Goal: Information Seeking & Learning: Learn about a topic

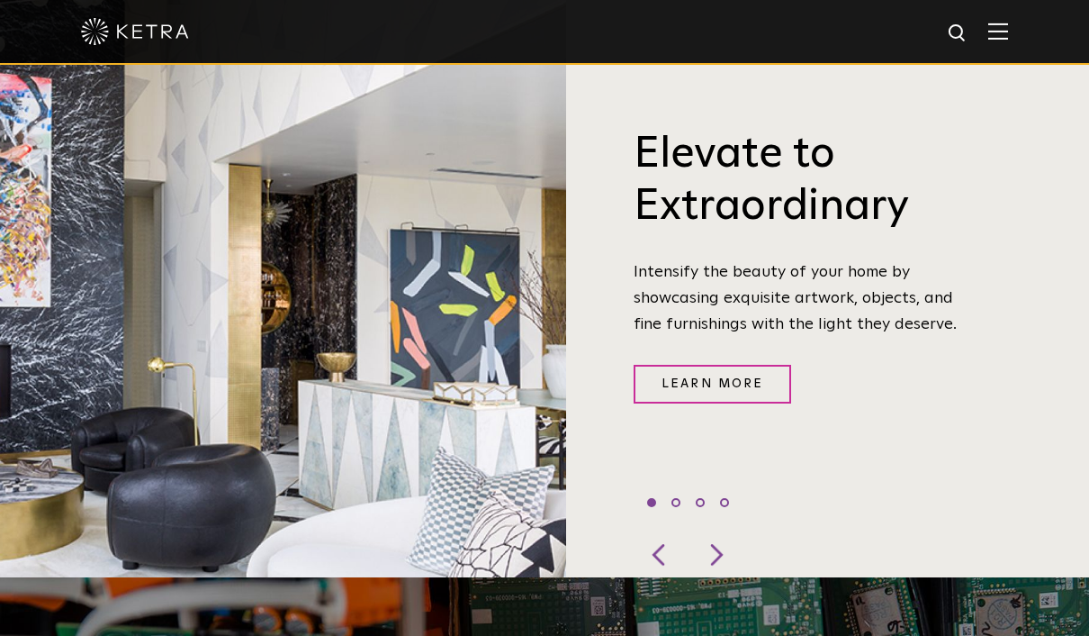
scroll to position [641, 0]
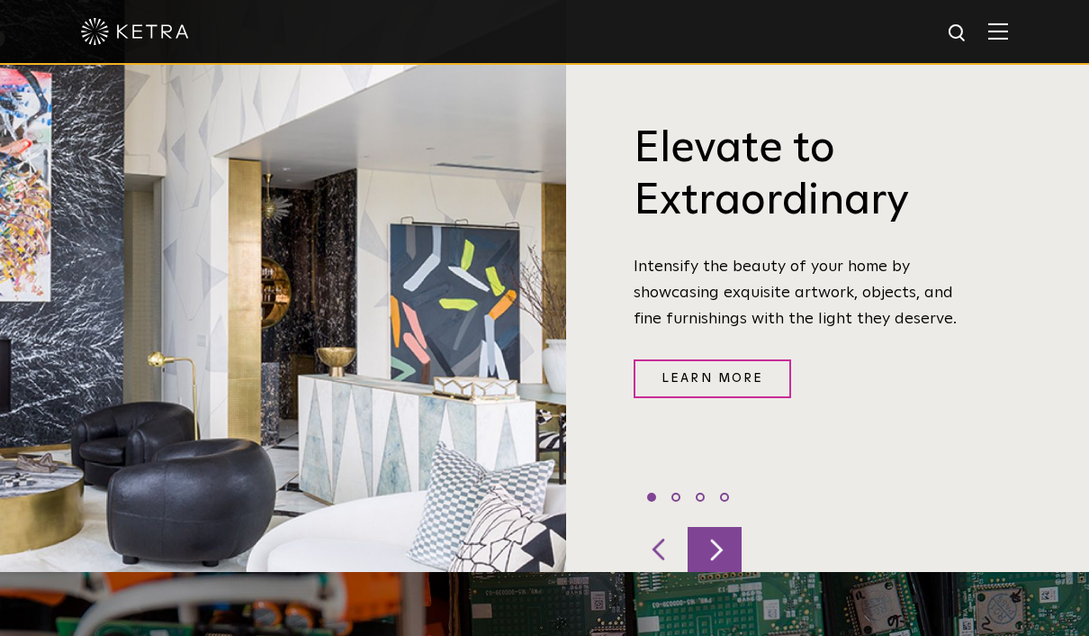
click at [717, 572] on div at bounding box center [715, 549] width 54 height 45
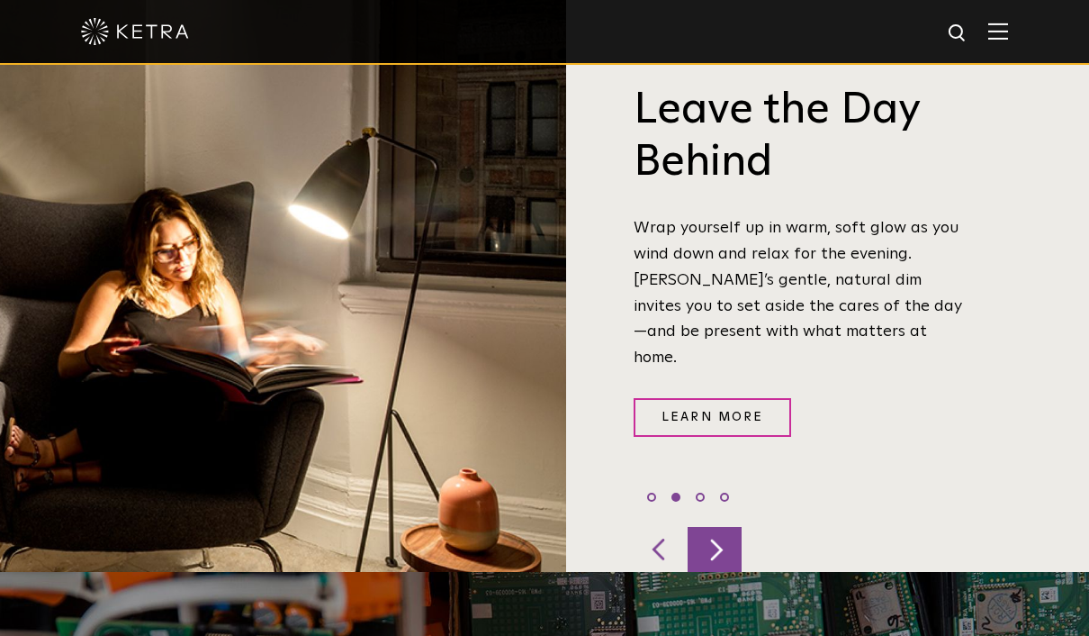
click at [717, 572] on div at bounding box center [715, 549] width 54 height 45
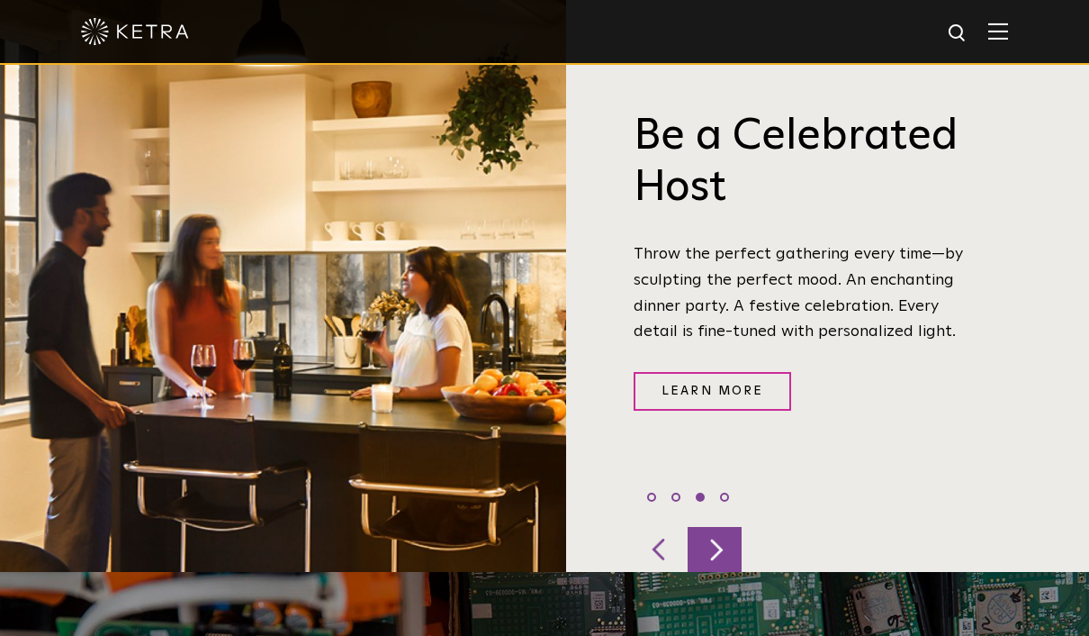
click at [717, 572] on div at bounding box center [715, 549] width 54 height 45
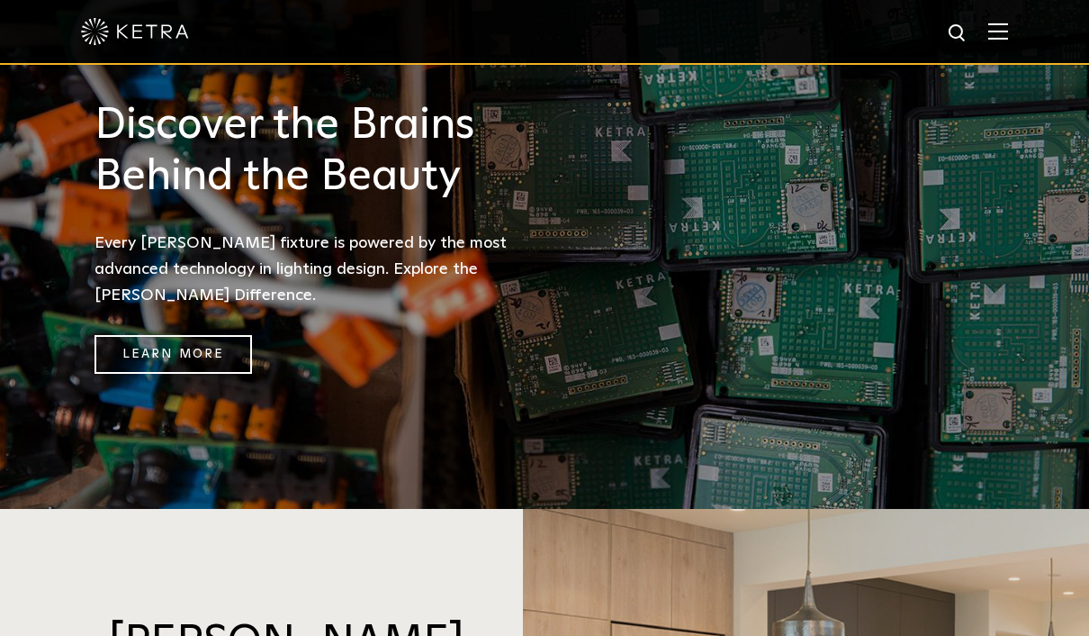
scroll to position [1249, 0]
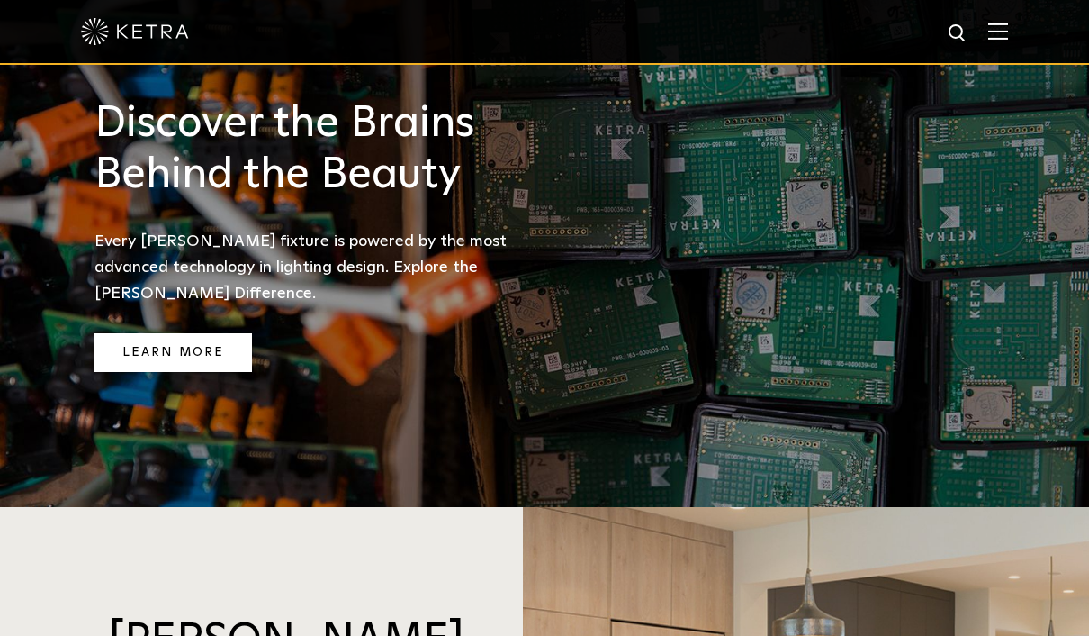
click at [192, 354] on link "Learn More" at bounding box center [174, 352] width 158 height 39
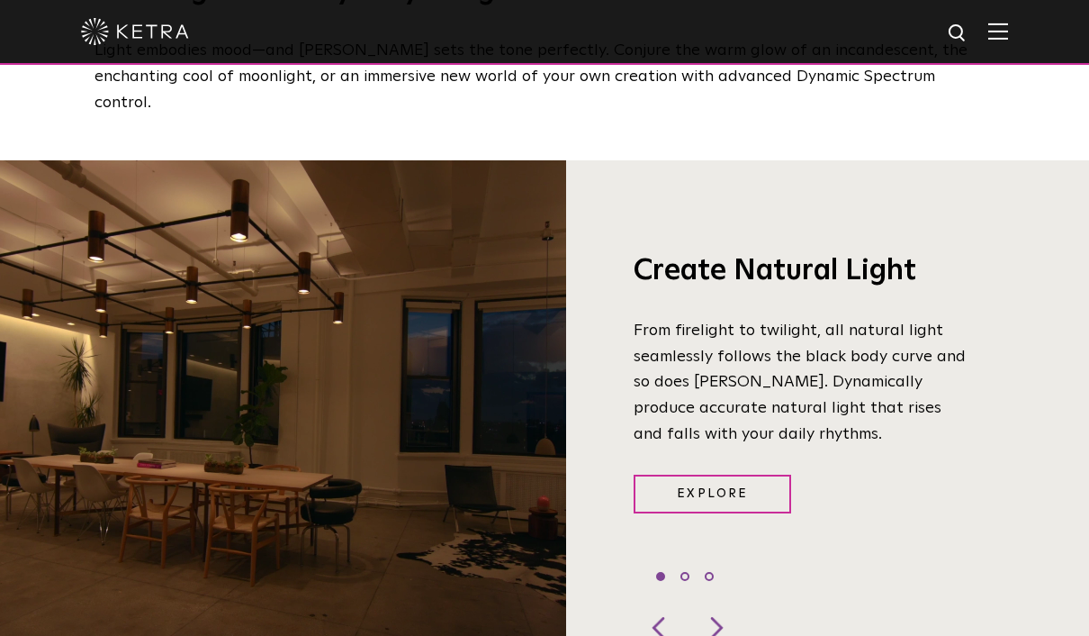
scroll to position [1226, 0]
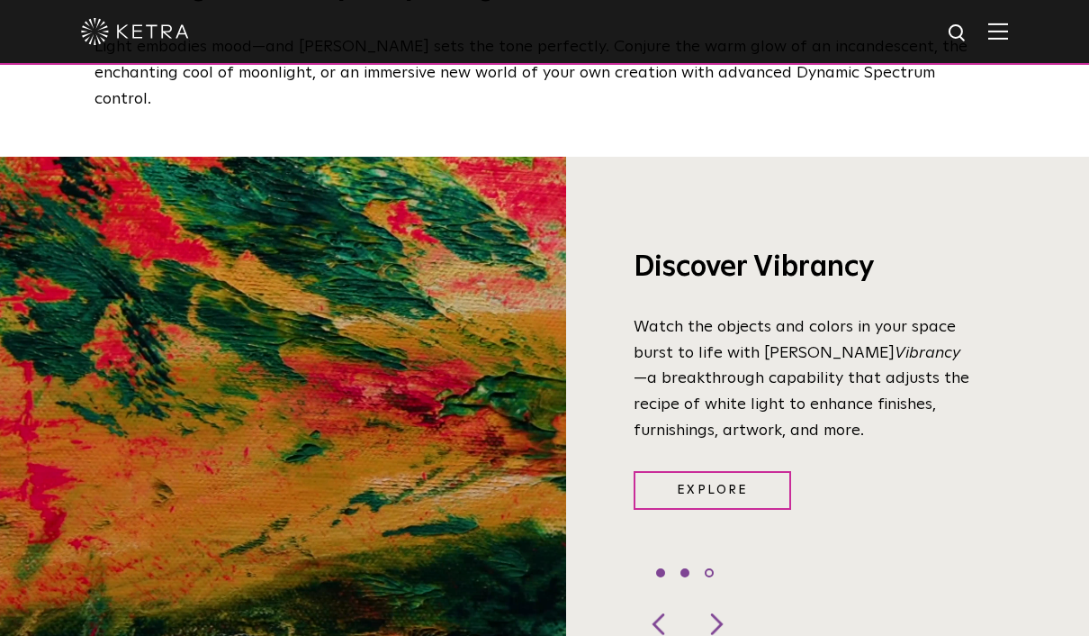
click at [661, 577] on li "1" at bounding box center [660, 572] width 9 height 9
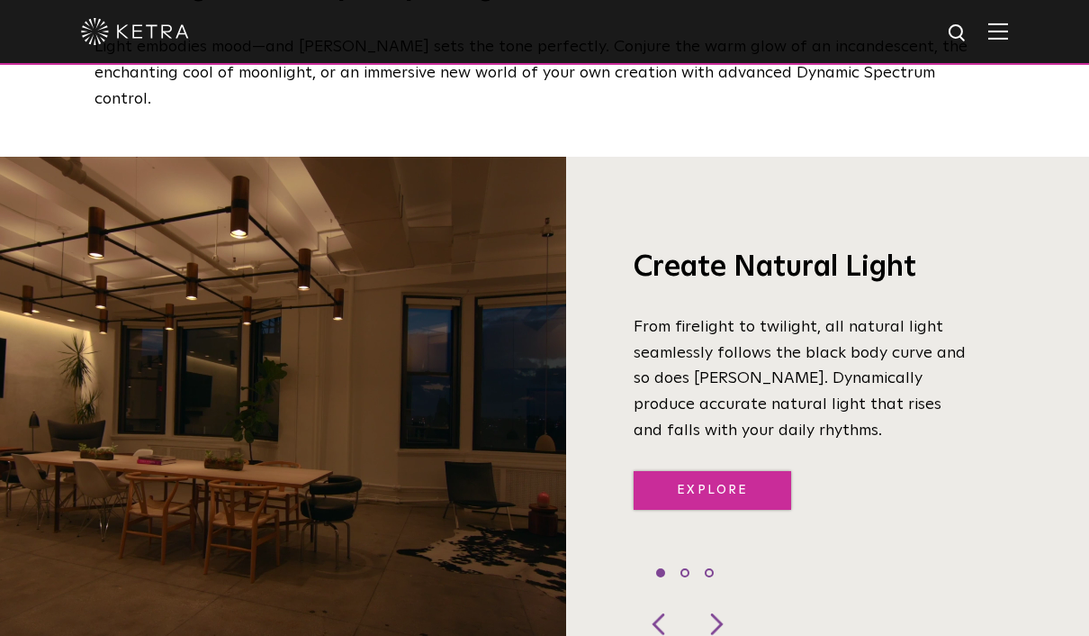
click at [681, 509] on link "Explore" at bounding box center [713, 490] width 158 height 39
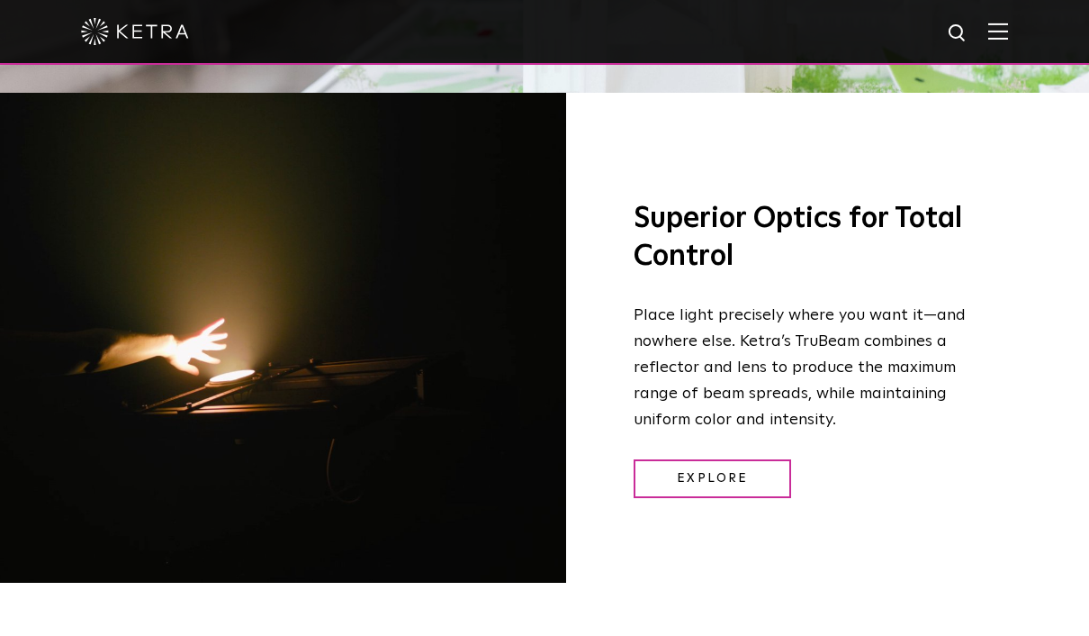
scroll to position [2312, 0]
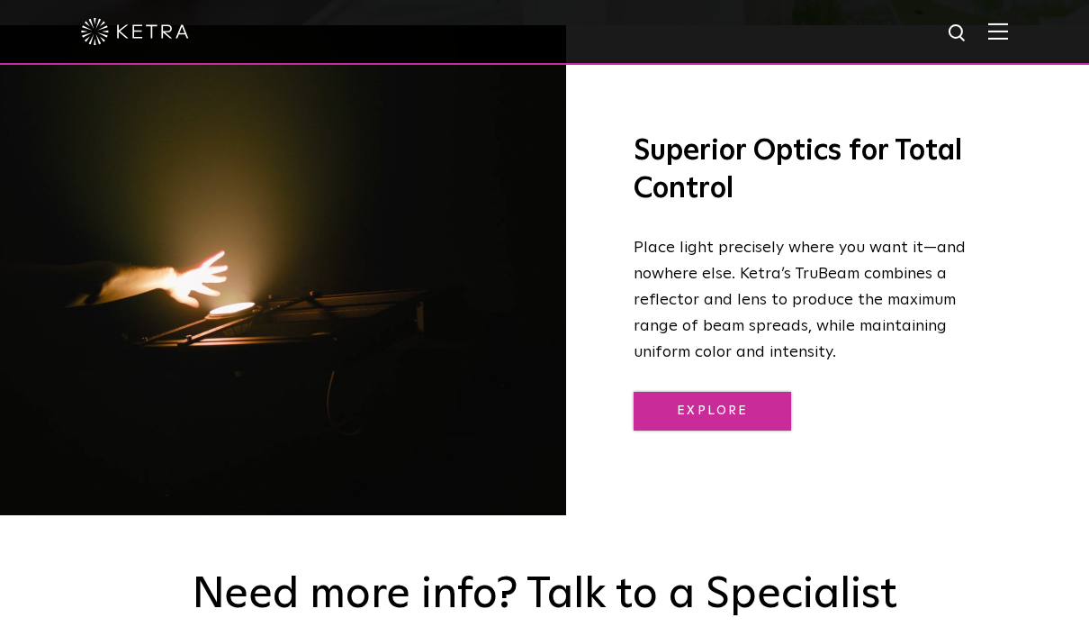
click at [701, 430] on link "Explore" at bounding box center [713, 411] width 158 height 39
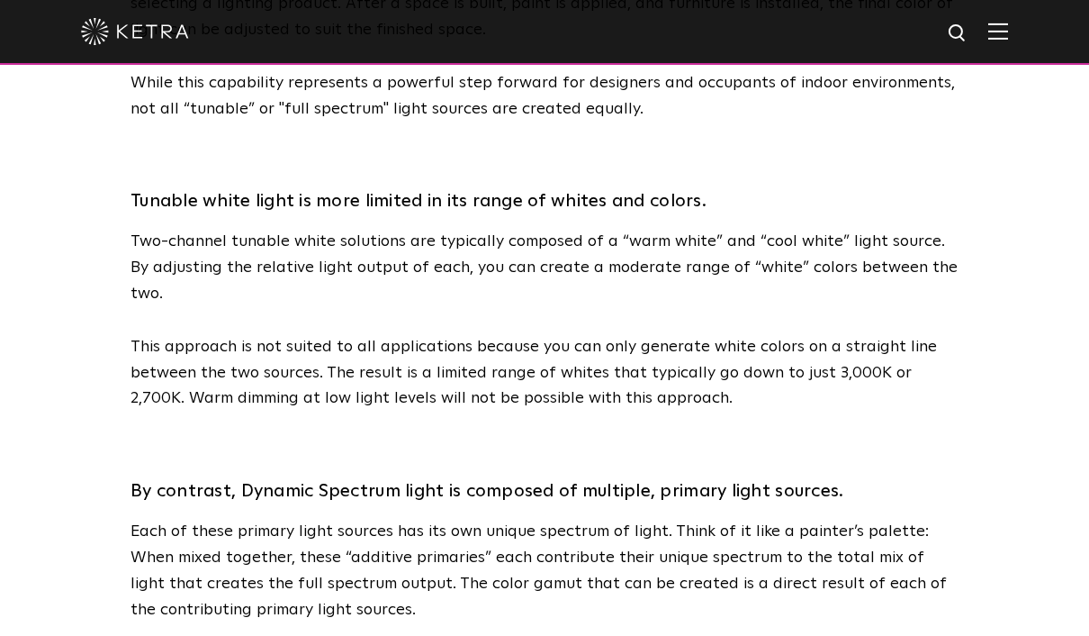
scroll to position [1376, 0]
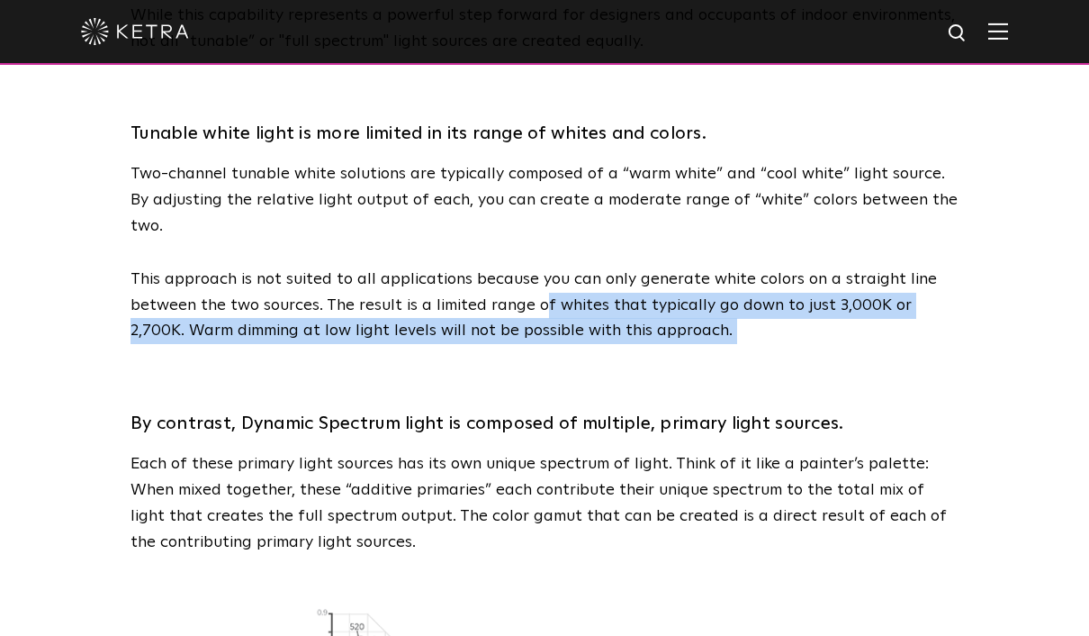
drag, startPoint x: 539, startPoint y: 236, endPoint x: 601, endPoint y: 281, distance: 76.7
click at [601, 281] on span "Tunable Full Spectrum Light: The Infinite Palette Visible light is composed of …" at bounding box center [545, 469] width 828 height 3511
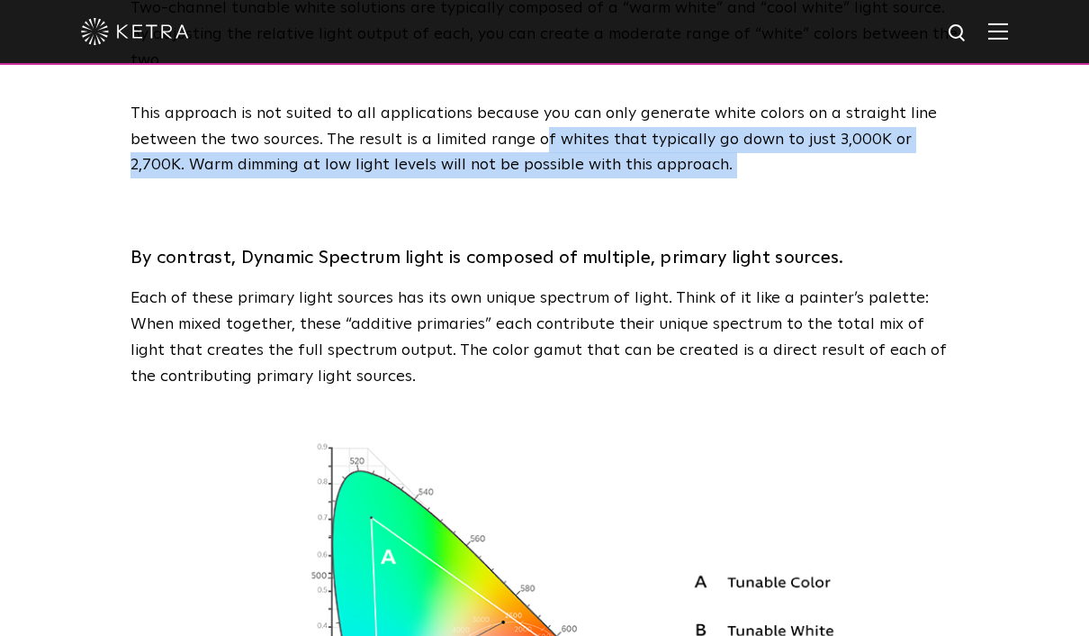
scroll to position [1620, 0]
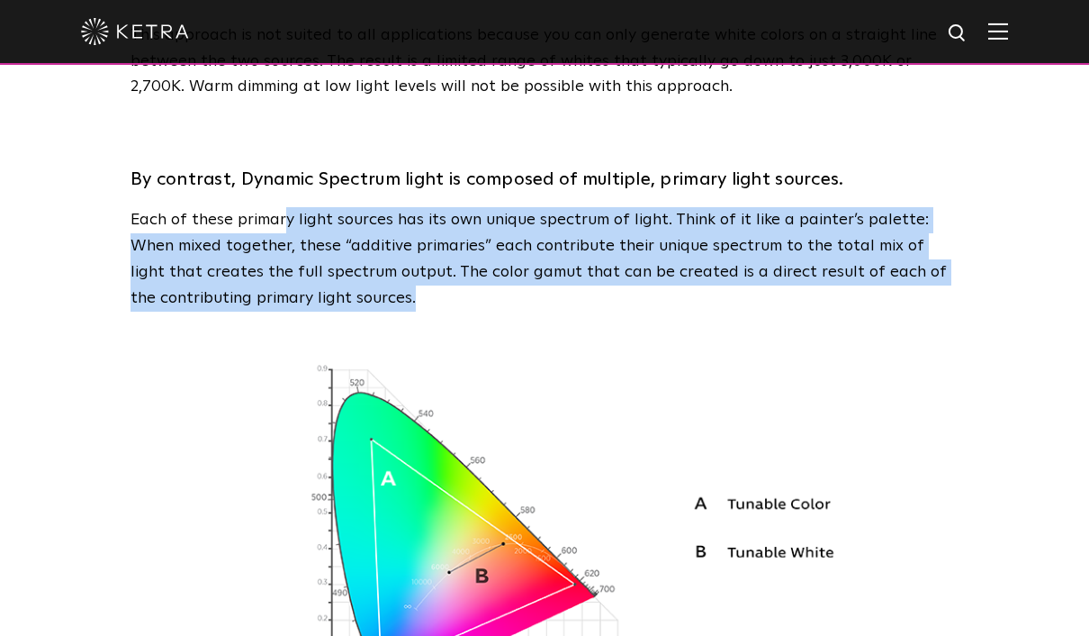
drag, startPoint x: 287, startPoint y: 154, endPoint x: 351, endPoint y: 245, distance: 111.1
click at [351, 245] on span "Tunable Full Spectrum Light: The Infinite Palette Visible light is composed of …" at bounding box center [545, 225] width 828 height 3511
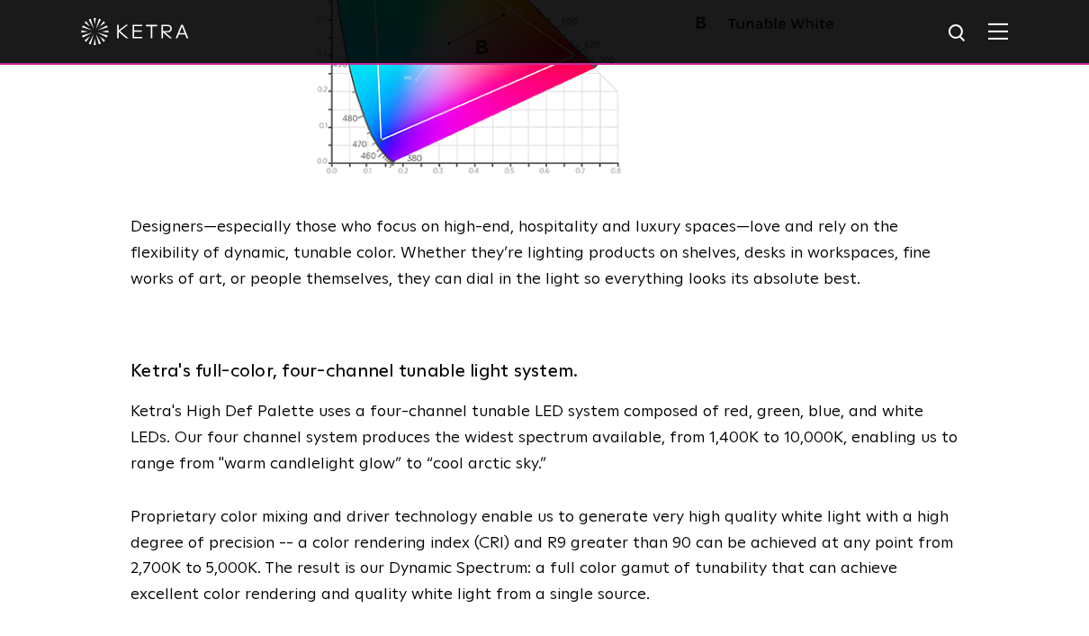
scroll to position [2110, 0]
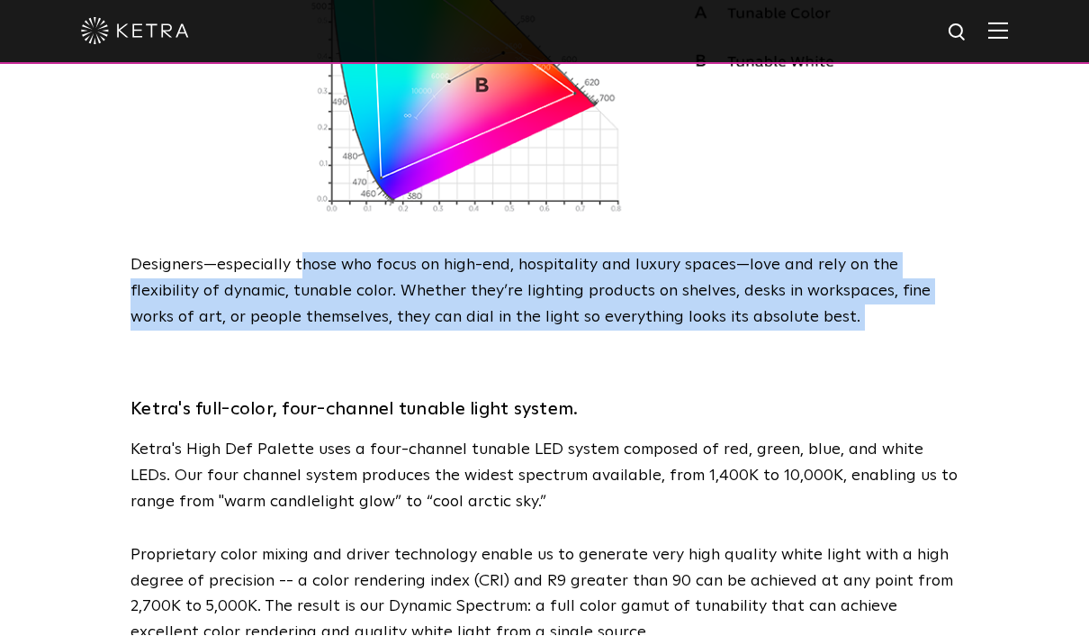
drag, startPoint x: 303, startPoint y: 196, endPoint x: 311, endPoint y: 266, distance: 70.7
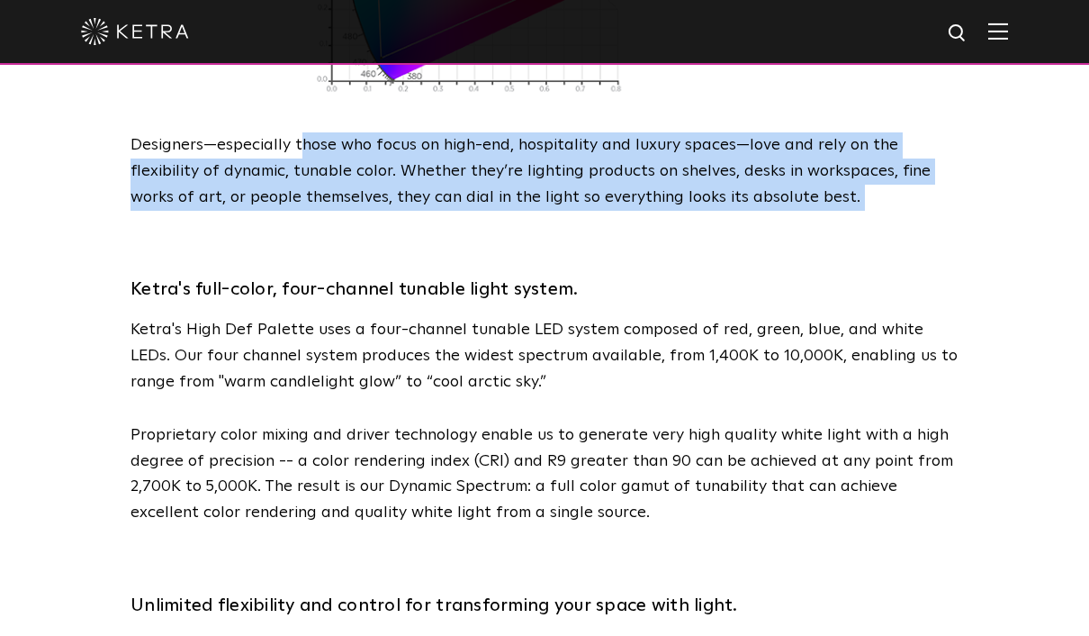
scroll to position [2287, 0]
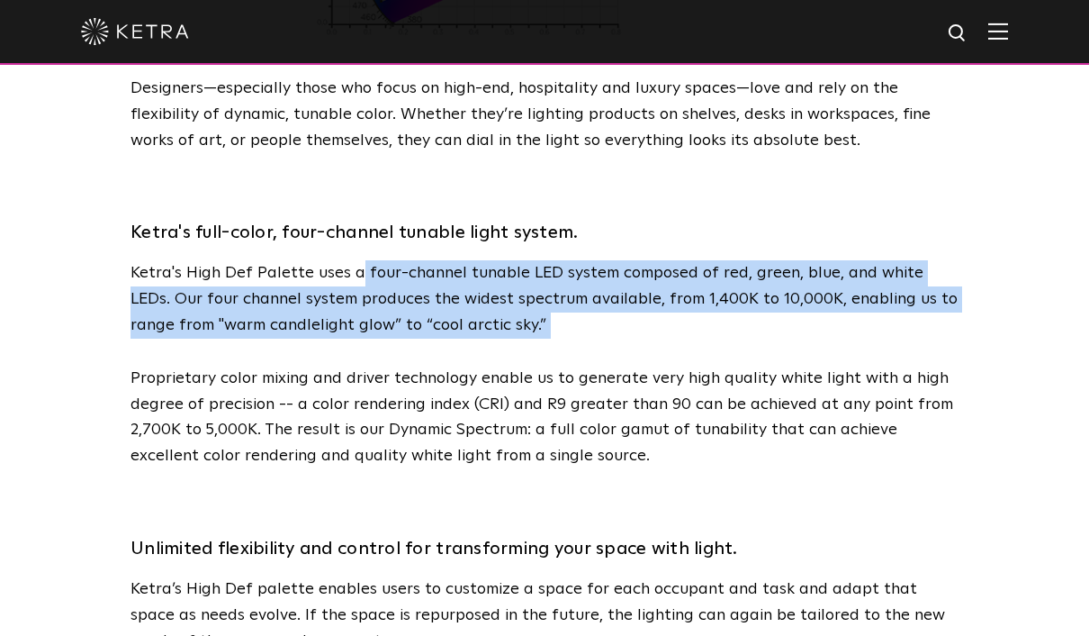
drag, startPoint x: 354, startPoint y: 202, endPoint x: 435, endPoint y: 271, distance: 106.6
click at [435, 271] on div "Ketra's full-color, four-channel tunable light system. Ketra's High Def Palette…" at bounding box center [545, 324] width 828 height 289
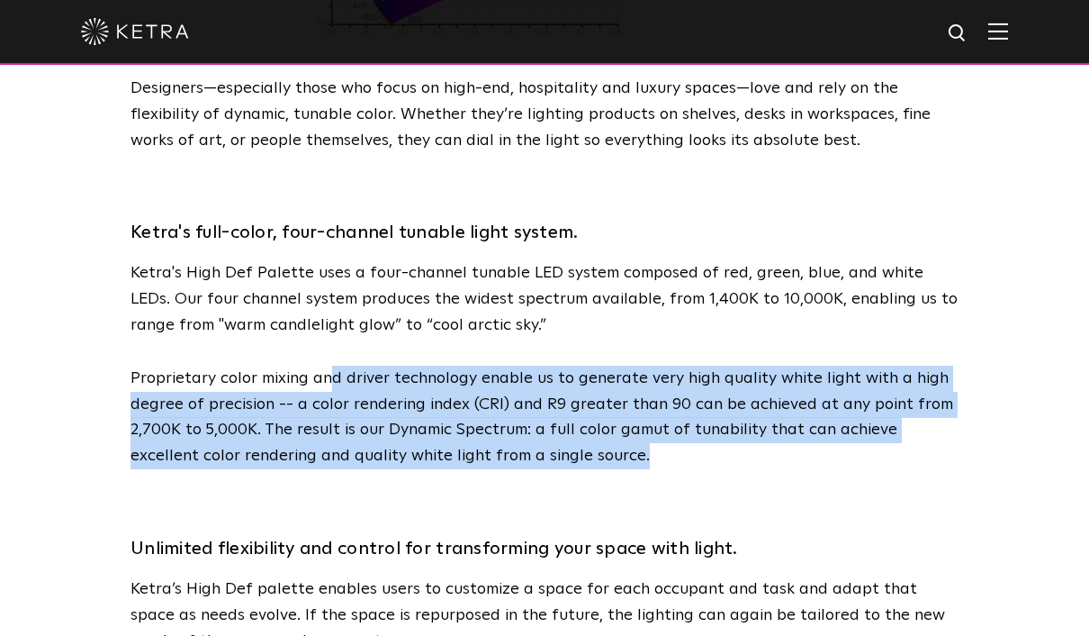
drag, startPoint x: 329, startPoint y: 305, endPoint x: 581, endPoint y: 392, distance: 265.9
click at [581, 392] on p "Proprietary color mixing and driver technology enable us to generate very high …" at bounding box center [545, 417] width 828 height 104
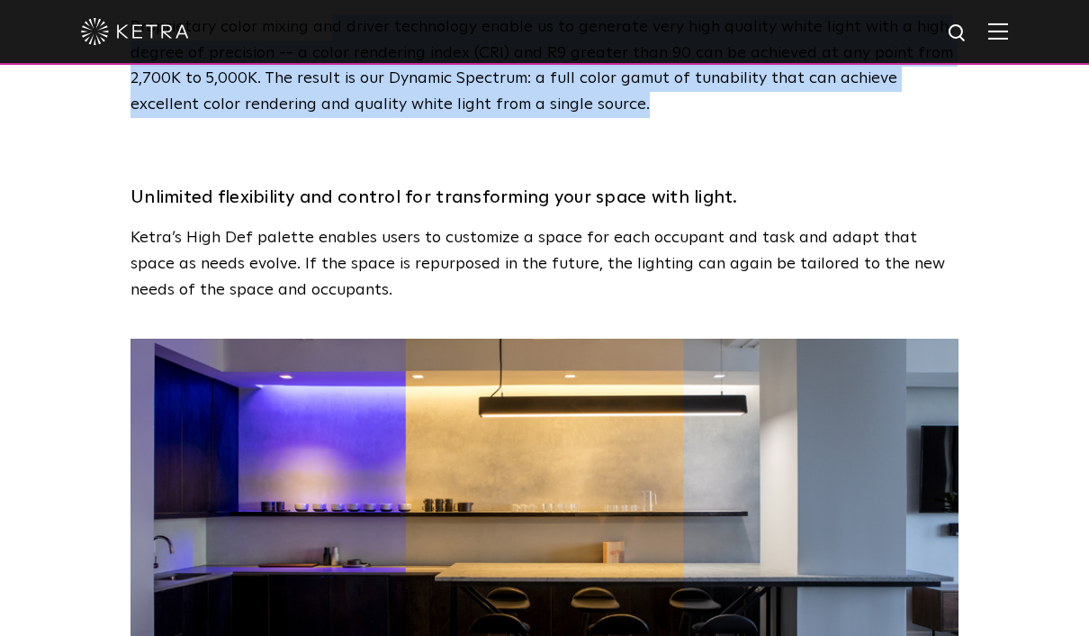
scroll to position [2730, 0]
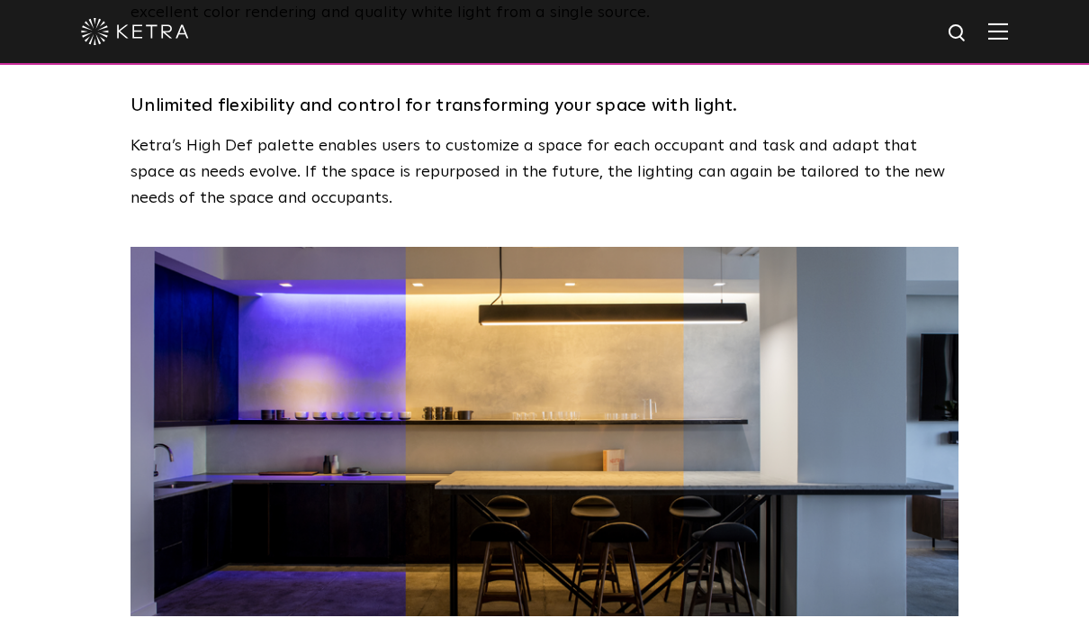
drag, startPoint x: 405, startPoint y: 373, endPoint x: 456, endPoint y: 363, distance: 52.3
click at [485, 365] on img at bounding box center [545, 431] width 828 height 369
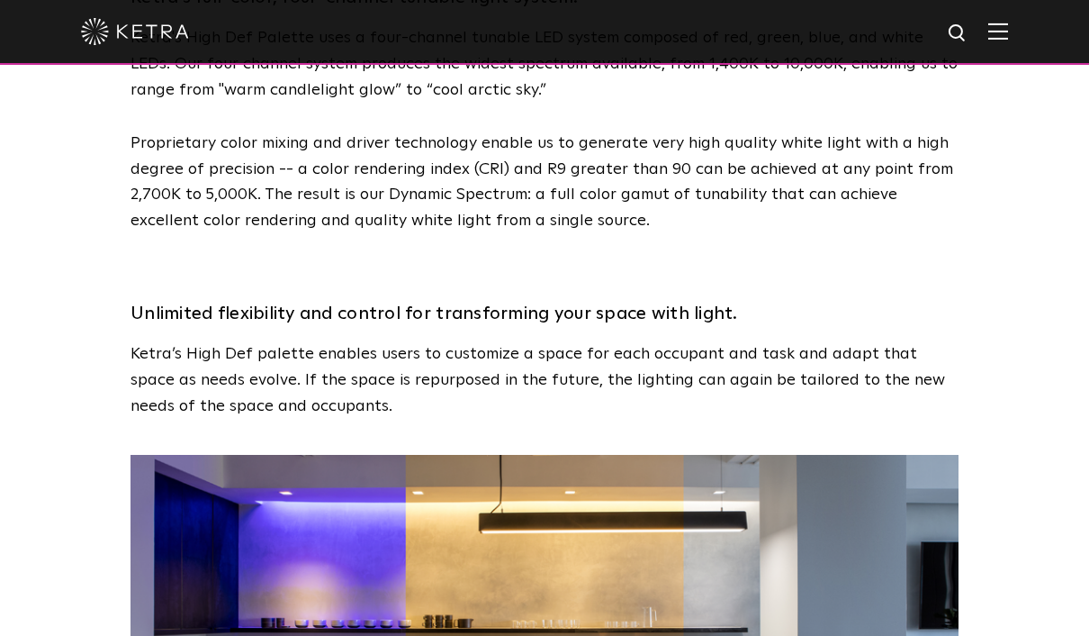
scroll to position [2521, 0]
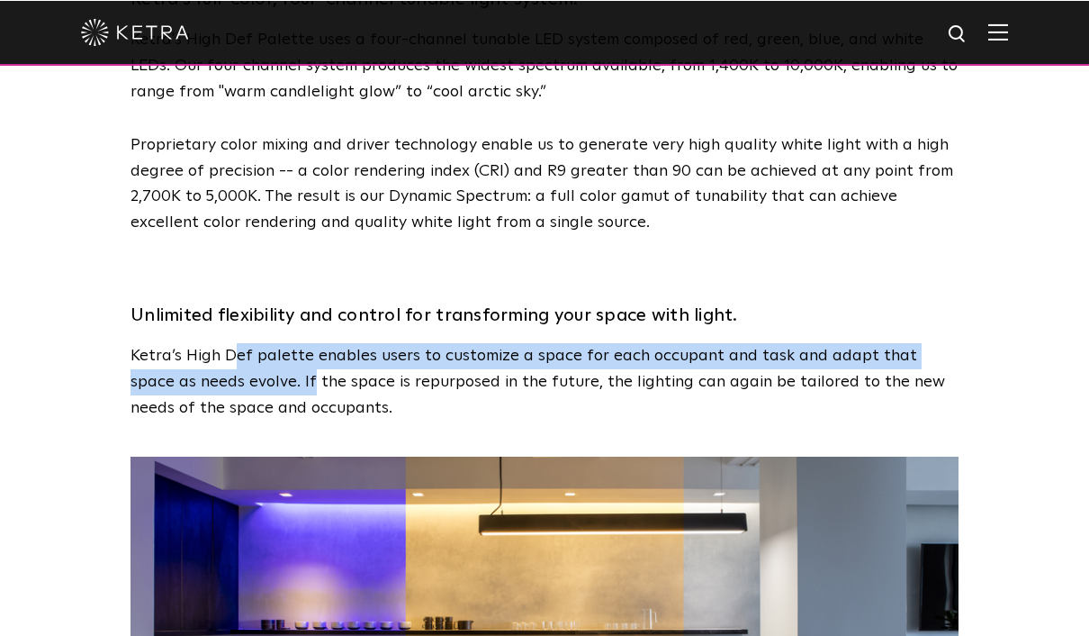
drag, startPoint x: 234, startPoint y: 280, endPoint x: -1, endPoint y: -2521, distance: 2811.1
click at [263, 342] on p "Ketra’s High Def palette enables users to customize a space for each occupant a…" at bounding box center [545, 380] width 828 height 77
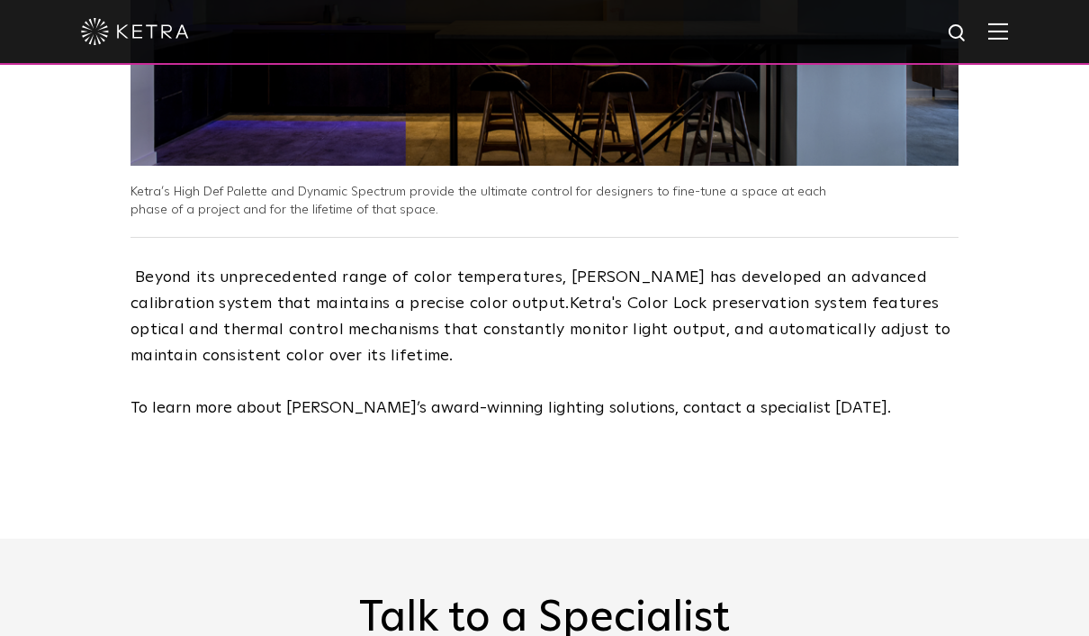
scroll to position [3190, 0]
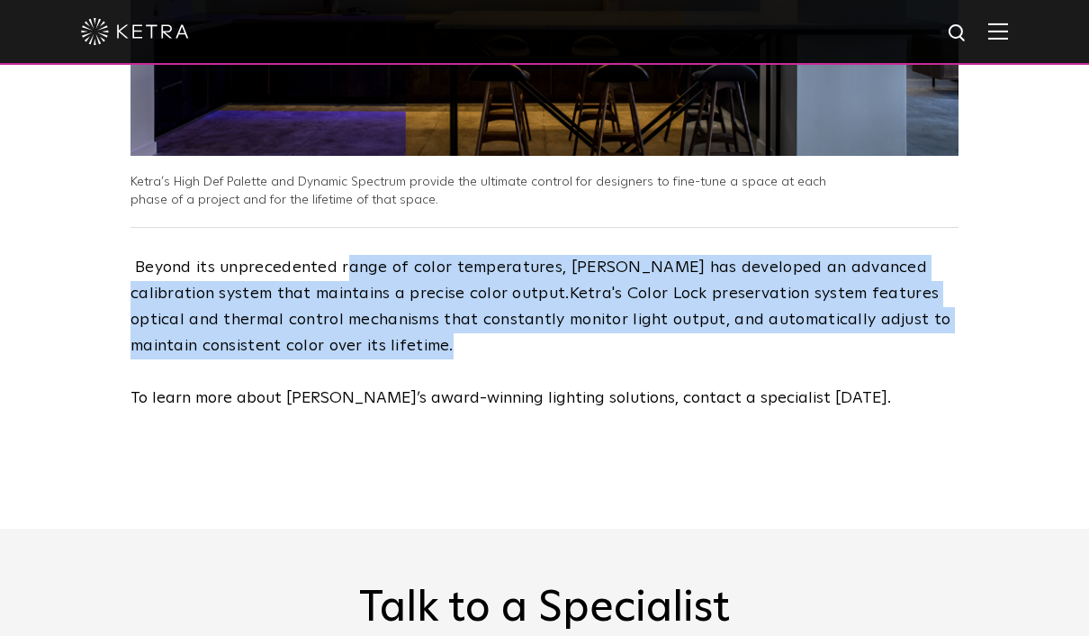
drag, startPoint x: 343, startPoint y: 188, endPoint x: 389, endPoint y: 275, distance: 98.6
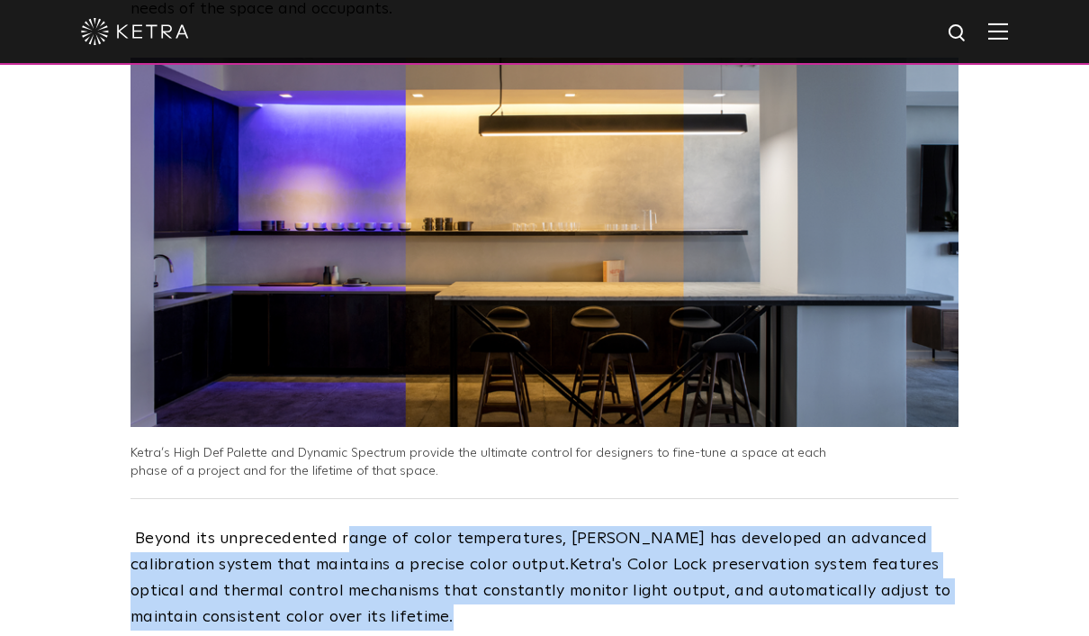
scroll to position [2833, 0]
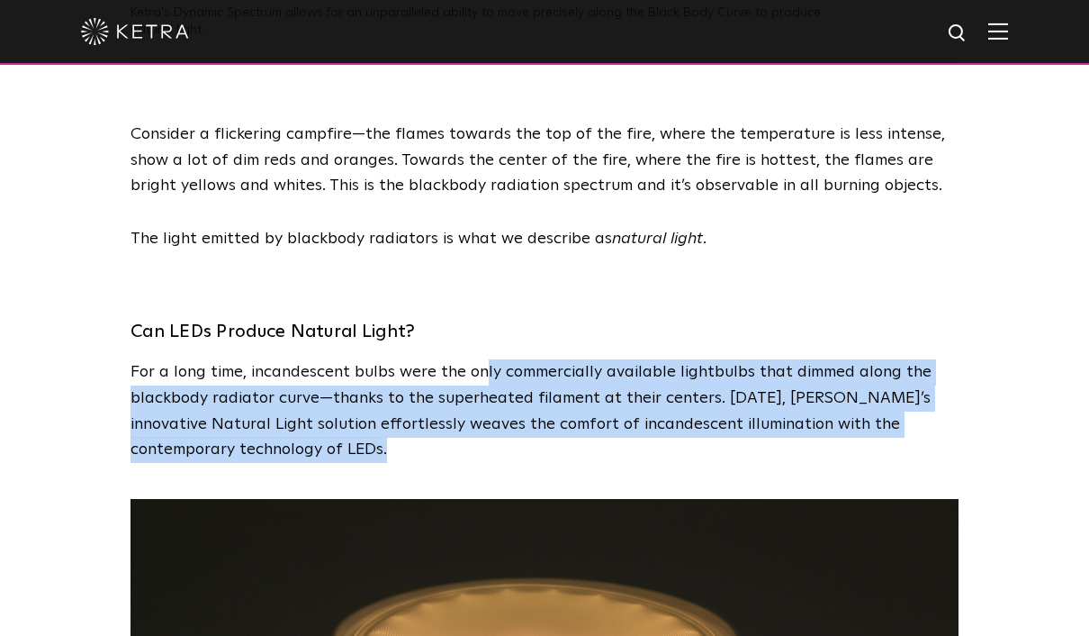
scroll to position [1312, 0]
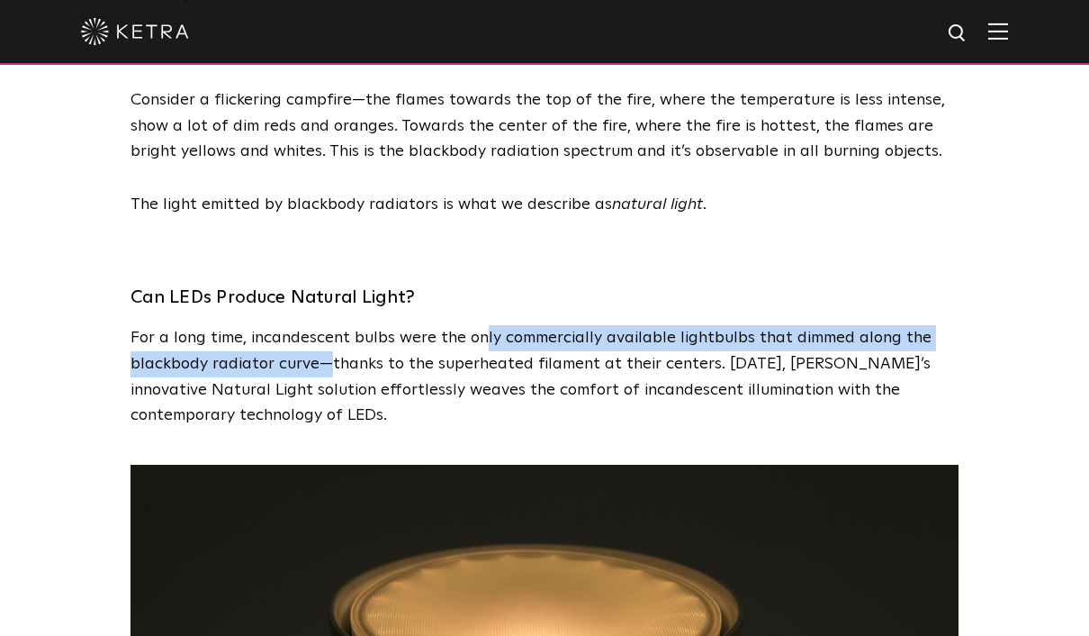
drag, startPoint x: 482, startPoint y: 586, endPoint x: 330, endPoint y: 356, distance: 275.6
click at [329, 356] on p "For a long time, incandescent bulbs were the only commercially available lightb…" at bounding box center [545, 377] width 828 height 104
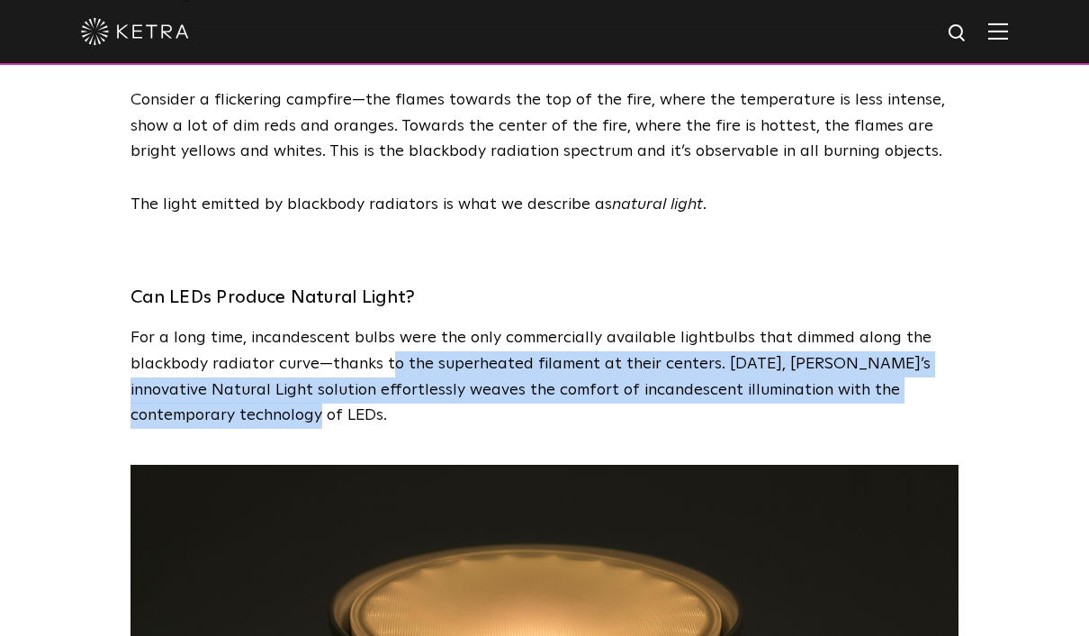
drag, startPoint x: 392, startPoint y: 353, endPoint x: 395, endPoint y: 394, distance: 41.5
click at [395, 394] on p "For a long time, incandescent bulbs were the only commercially available lightb…" at bounding box center [545, 377] width 828 height 104
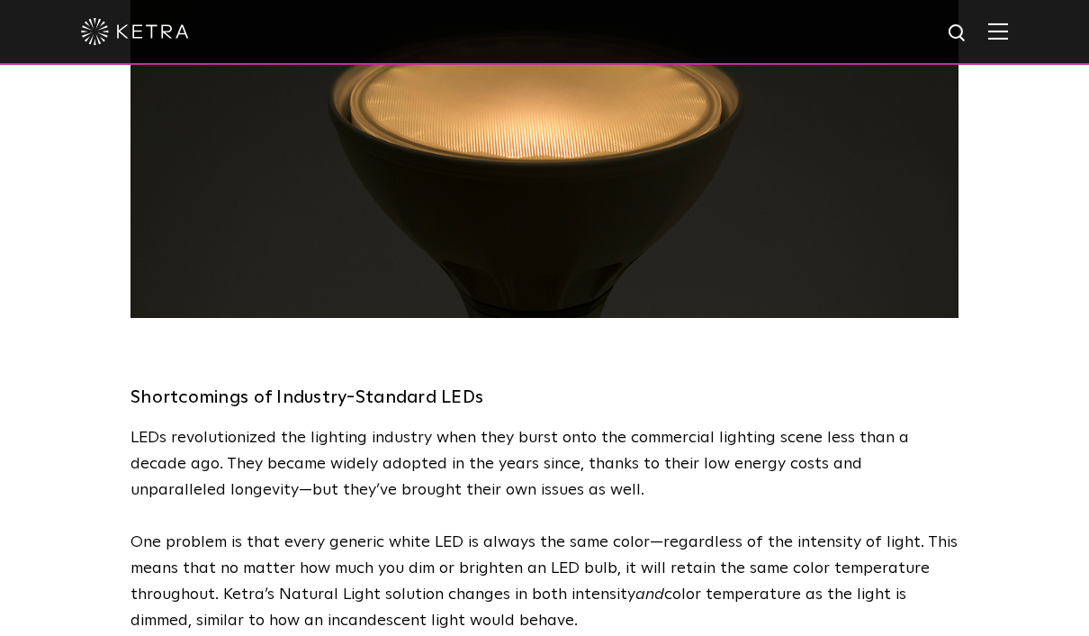
scroll to position [1854, 0]
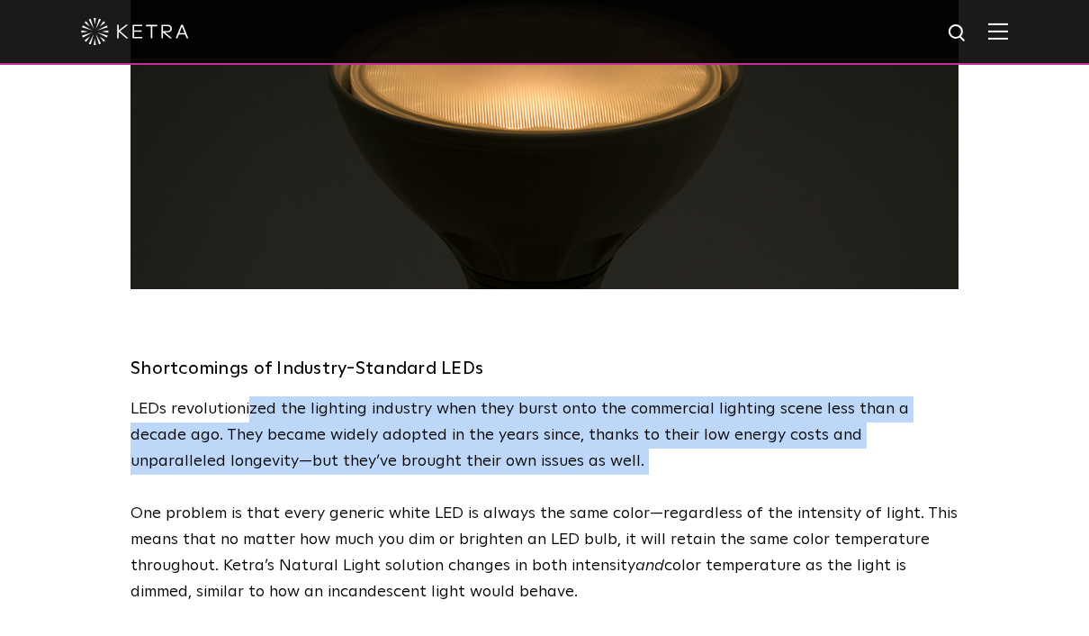
drag, startPoint x: 248, startPoint y: 392, endPoint x: 303, endPoint y: 465, distance: 91.8
click at [303, 465] on div "Shortcomings of Industry-Standard LEDs LEDs revolutionized the lighting industr…" at bounding box center [545, 460] width 828 height 289
drag, startPoint x: 318, startPoint y: 490, endPoint x: -1, endPoint y: -1855, distance: 2366.4
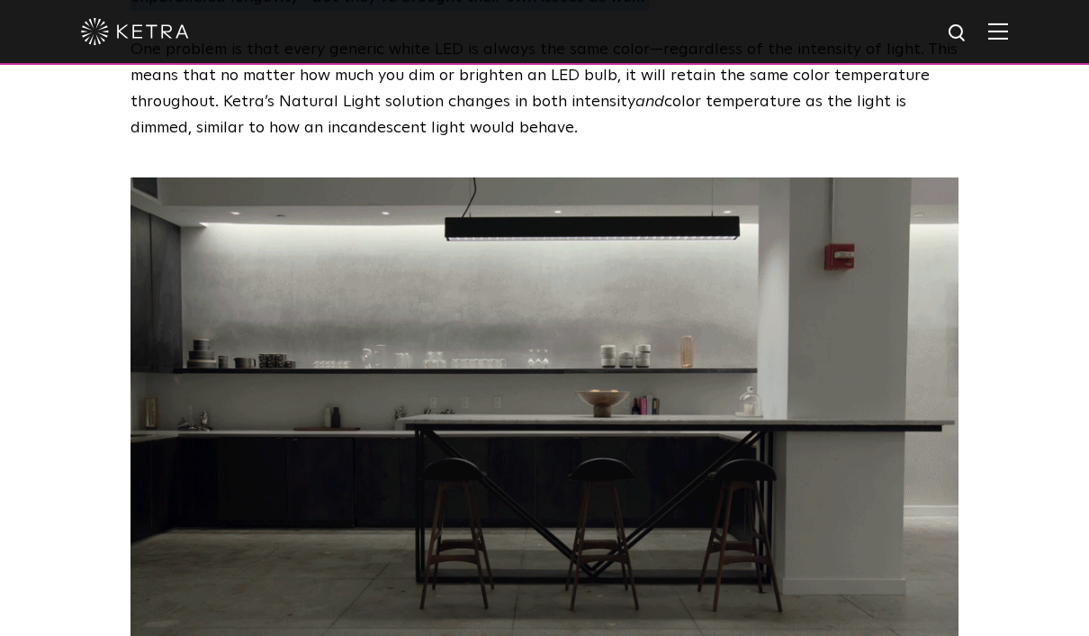
scroll to position [2317, 0]
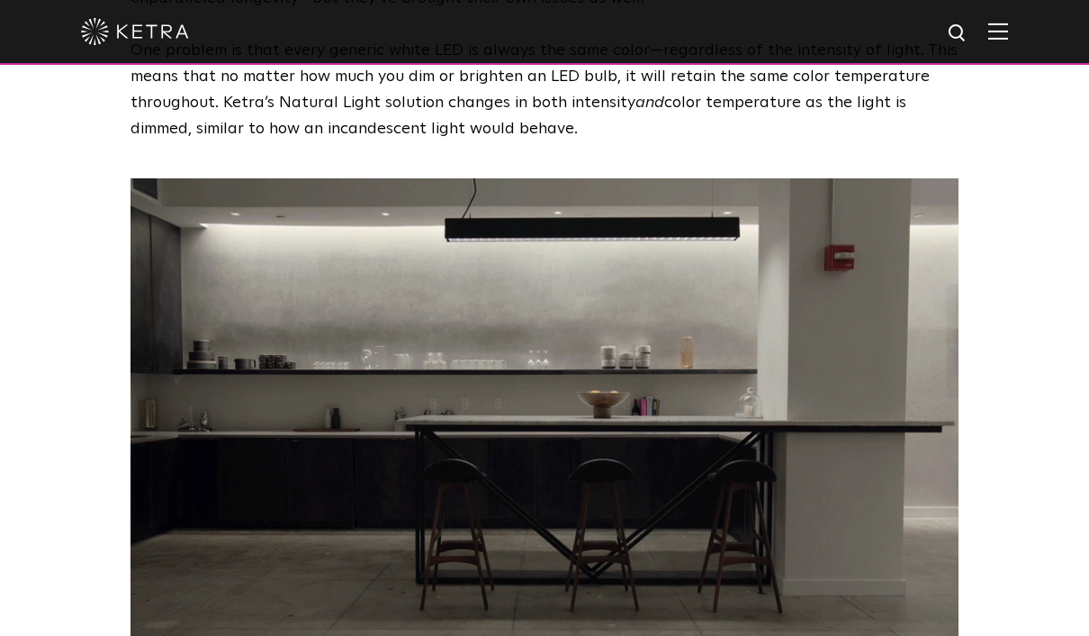
drag, startPoint x: 445, startPoint y: 657, endPoint x: 453, endPoint y: 687, distance: 30.8
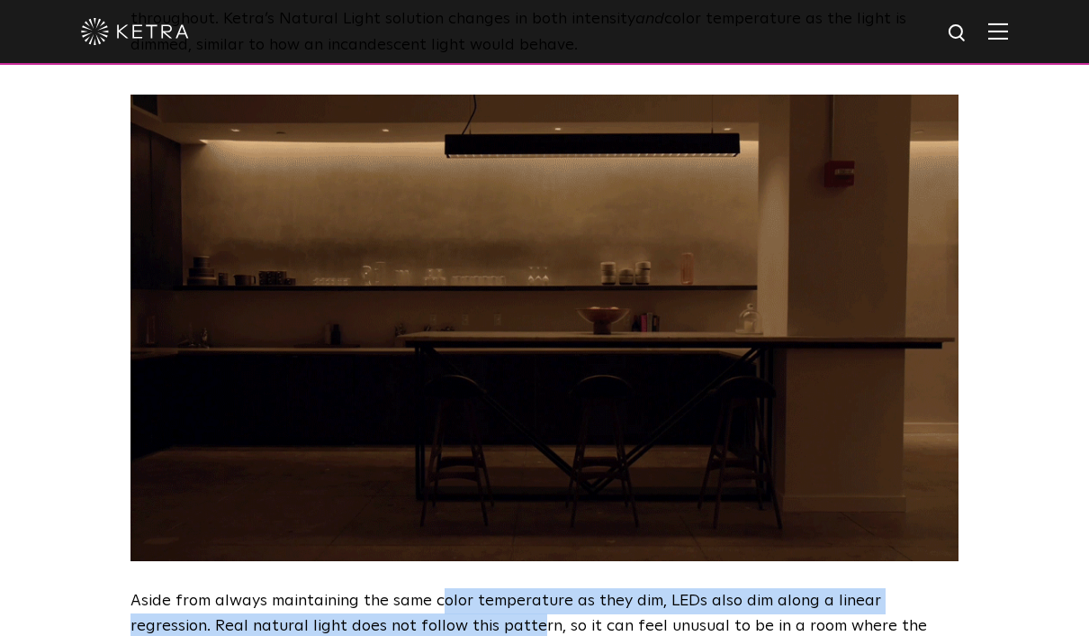
scroll to position [2505, 0]
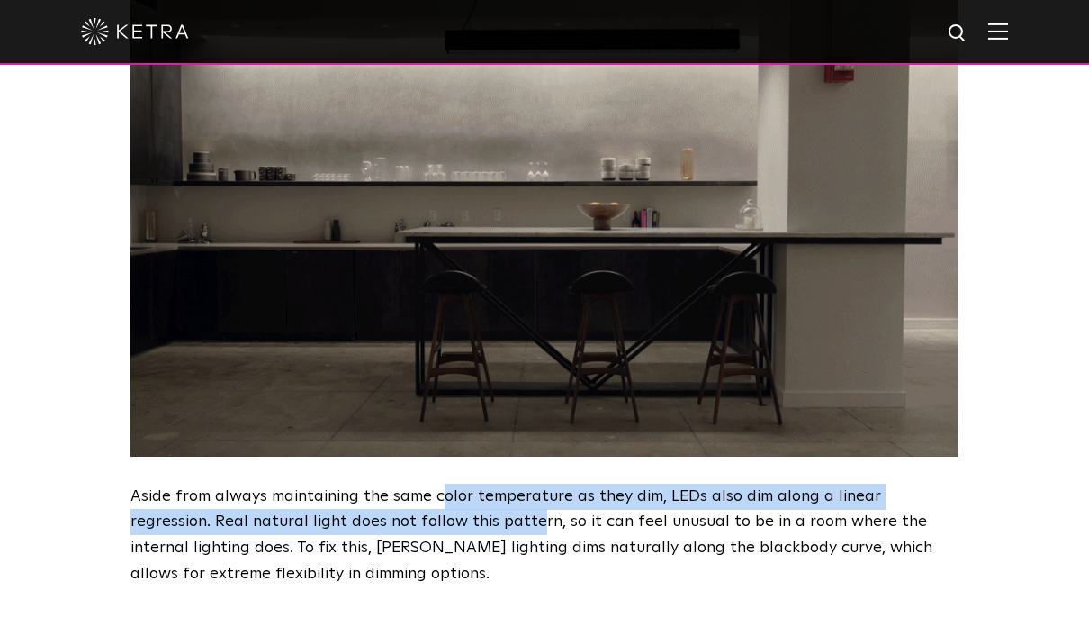
click at [511, 483] on p "Aside from always maintaining the same color temperature as they dim, LEDs also…" at bounding box center [545, 535] width 828 height 104
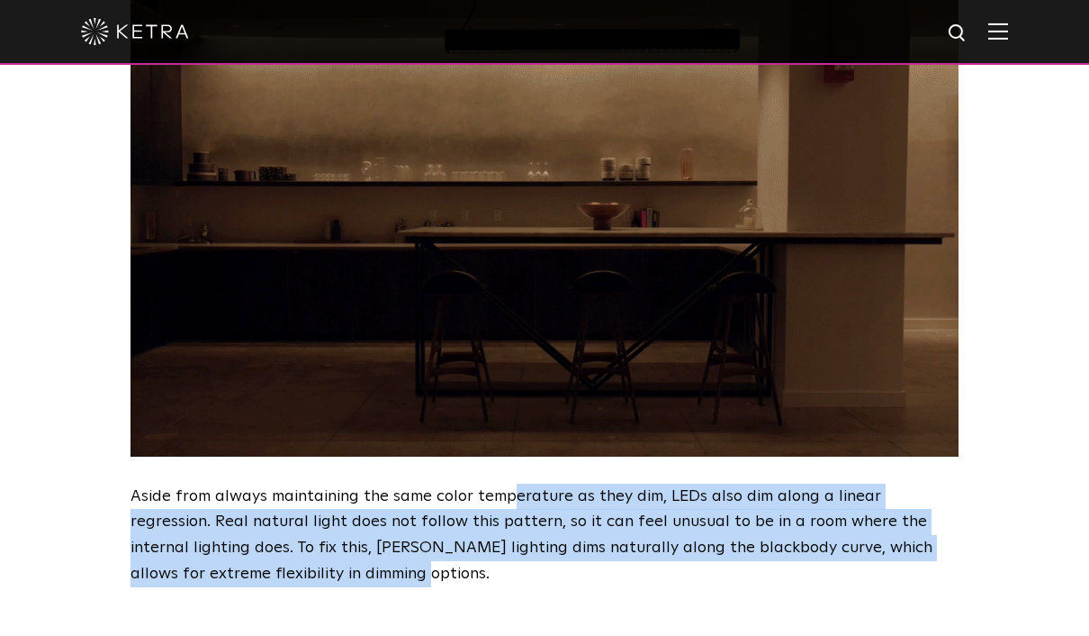
drag, startPoint x: 515, startPoint y: 470, endPoint x: -1, endPoint y: -2506, distance: 3020.2
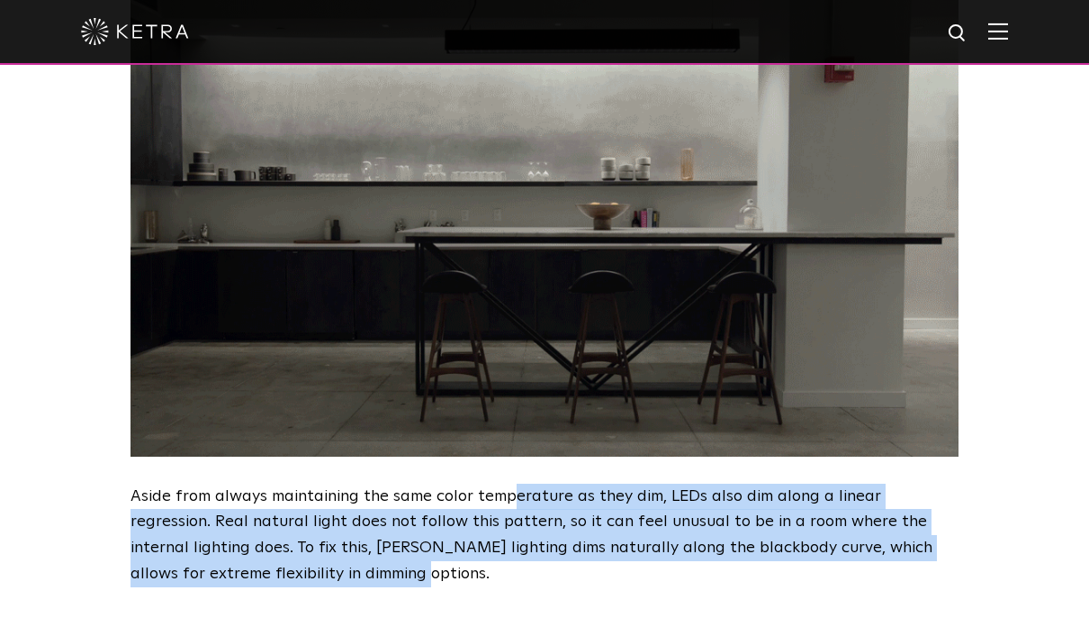
click at [522, 539] on p "Aside from always maintaining the same color temperature as they dim, LEDs also…" at bounding box center [545, 535] width 828 height 104
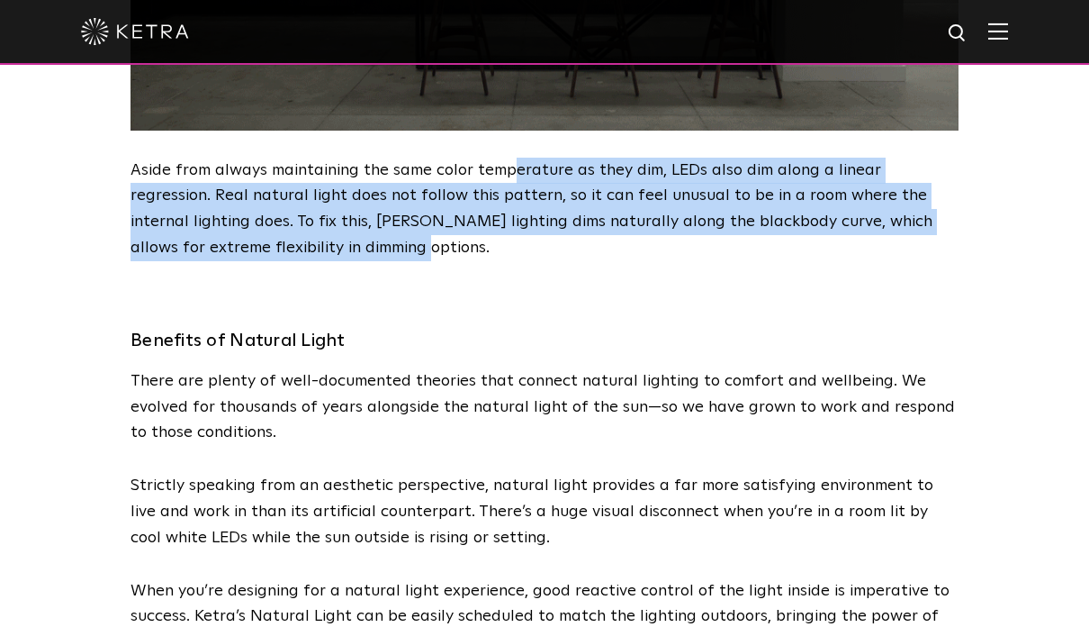
scroll to position [2837, 0]
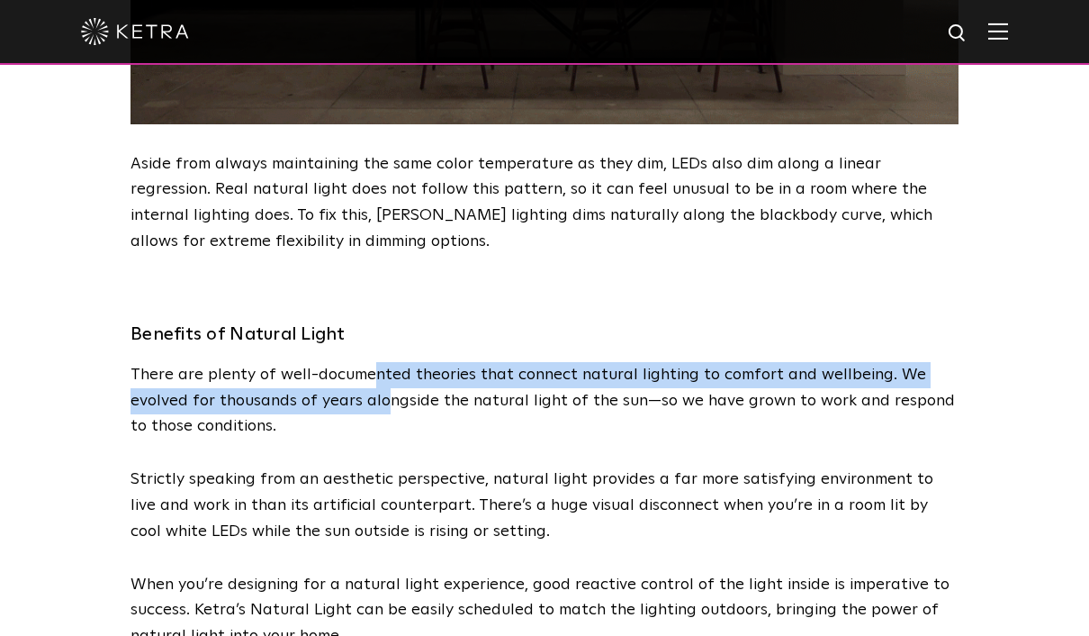
drag, startPoint x: 367, startPoint y: 344, endPoint x: 383, endPoint y: 383, distance: 42.8
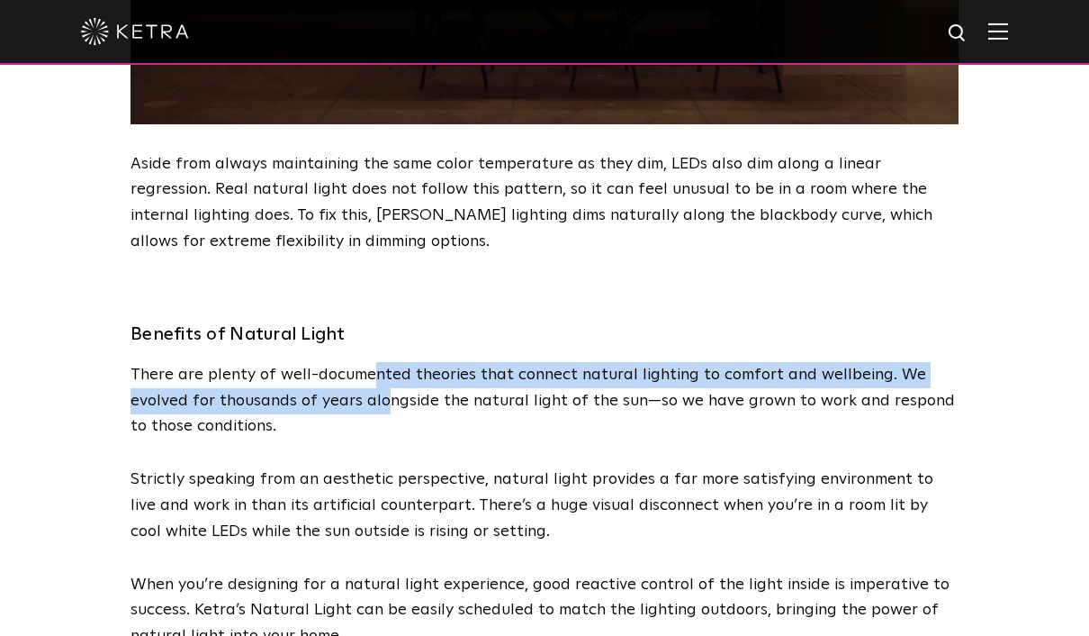
click at [383, 382] on p "There are plenty of well-documented theories that connect natural lighting to c…" at bounding box center [545, 400] width 828 height 77
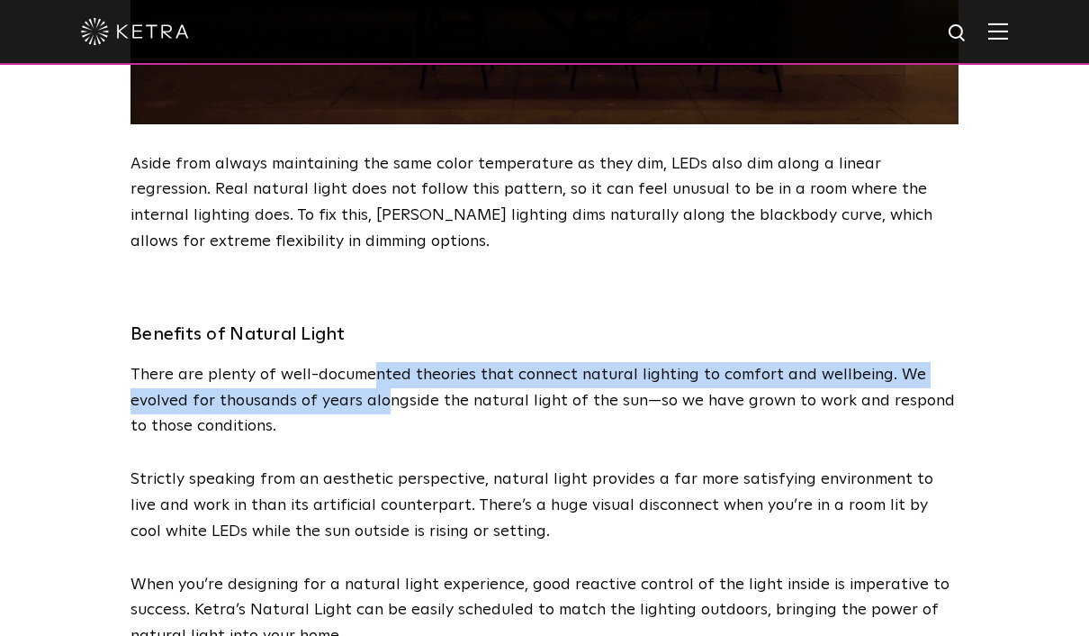
click at [383, 381] on p "There are plenty of well-documented theories that connect natural lighting to c…" at bounding box center [545, 400] width 828 height 77
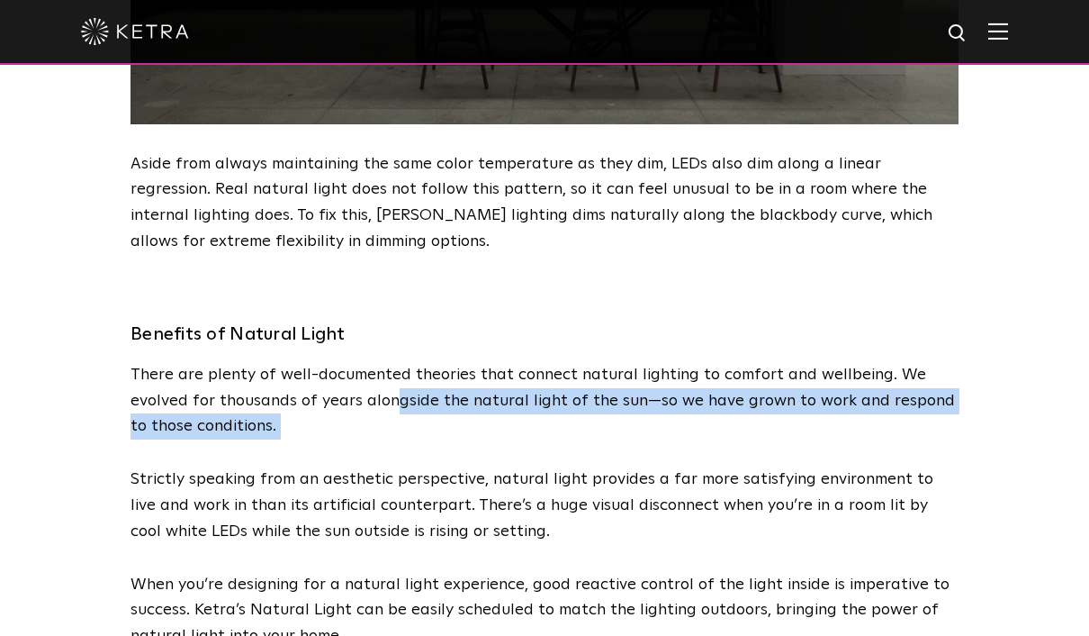
drag, startPoint x: 388, startPoint y: 378, endPoint x: 389, endPoint y: 432, distance: 54.0
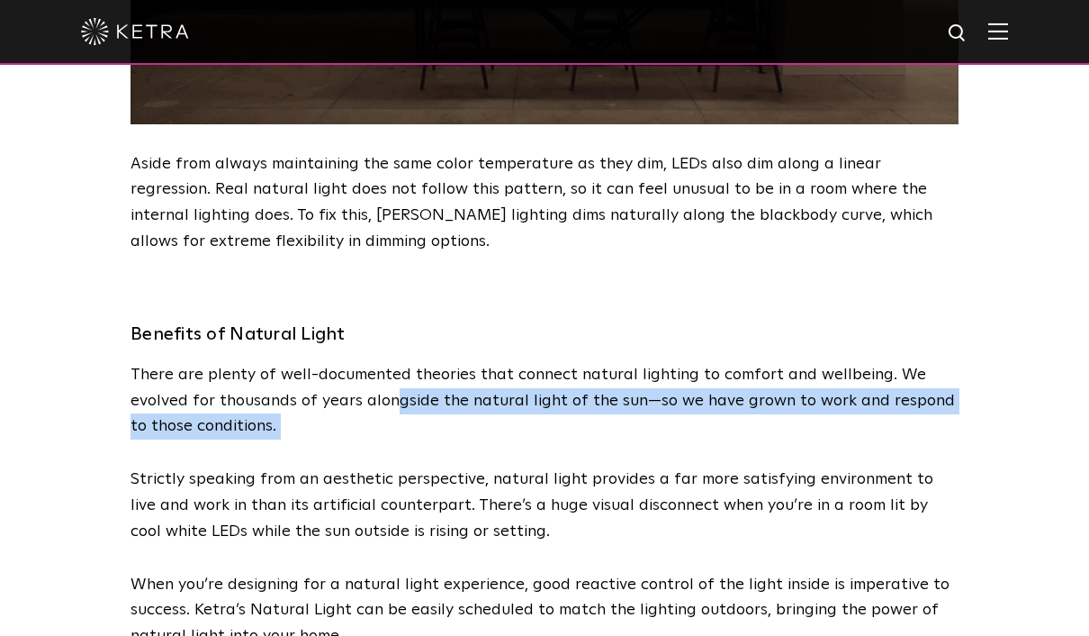
click at [389, 432] on span "There are plenty of well-documented theories that connect natural lighting to c…" at bounding box center [545, 545] width 828 height 366
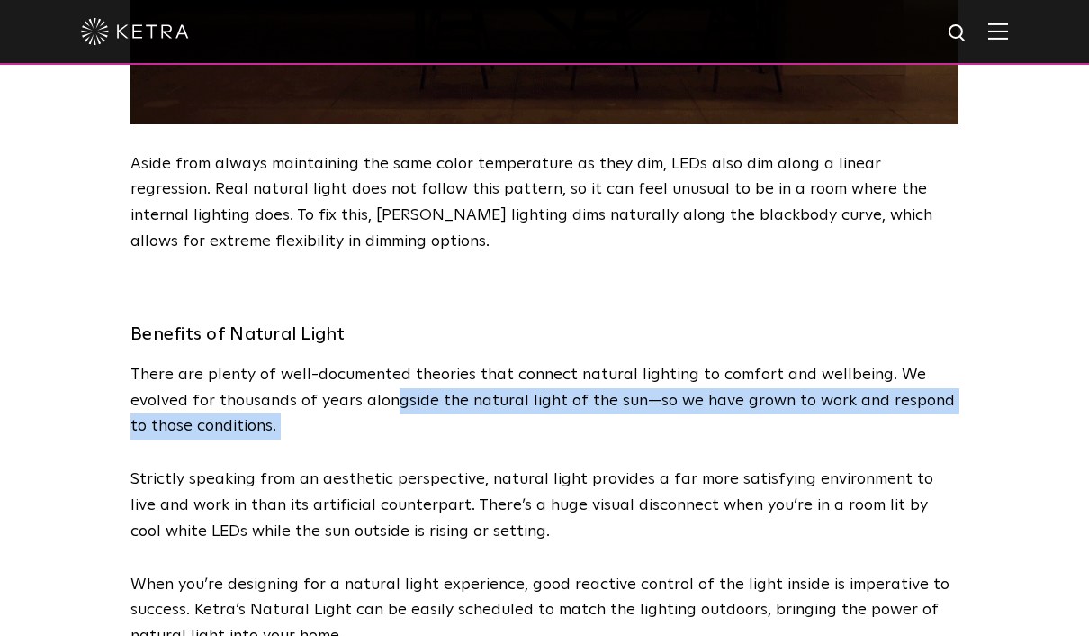
drag, startPoint x: 319, startPoint y: 453, endPoint x: 337, endPoint y: 513, distance: 62.9
click at [337, 513] on p "Strictly speaking from an aesthetic perspective, natural light provides a far m…" at bounding box center [545, 504] width 828 height 77
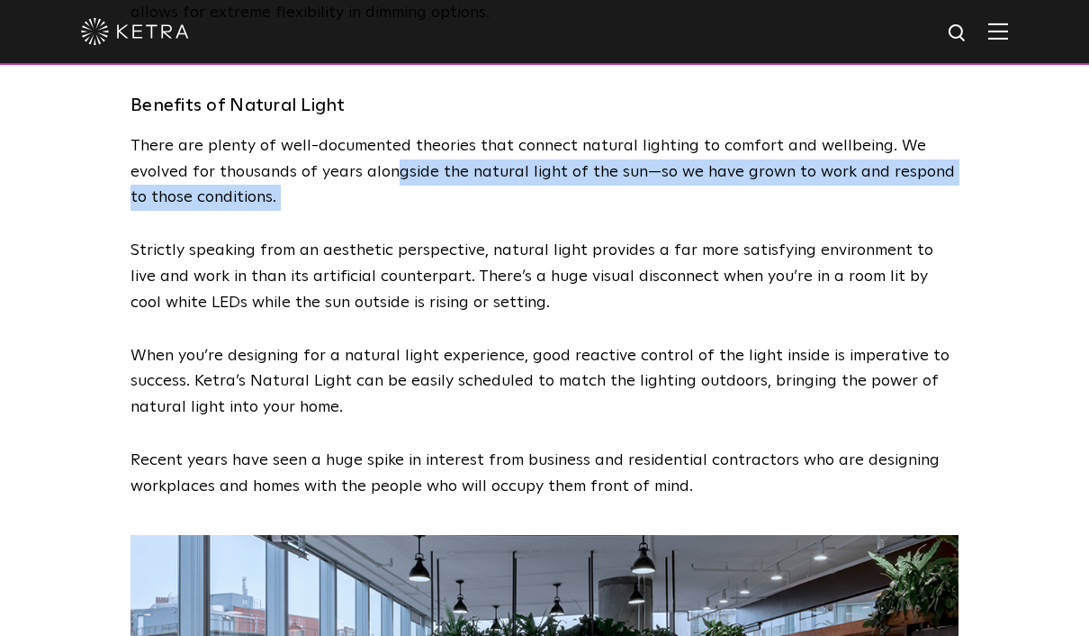
scroll to position [3071, 0]
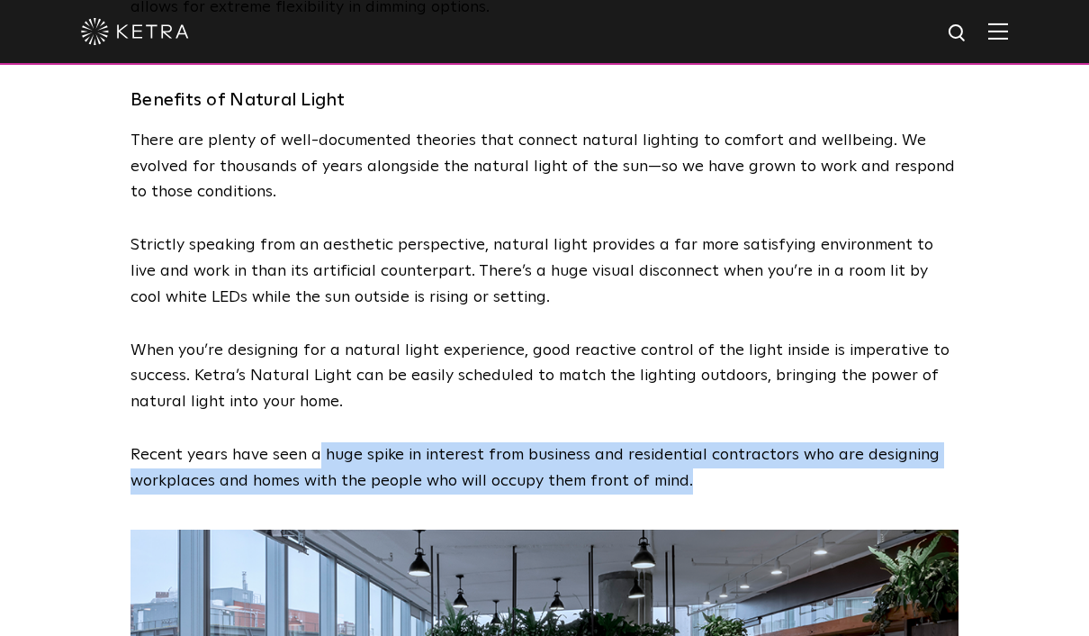
drag, startPoint x: 318, startPoint y: 424, endPoint x: 309, endPoint y: 478, distance: 54.8
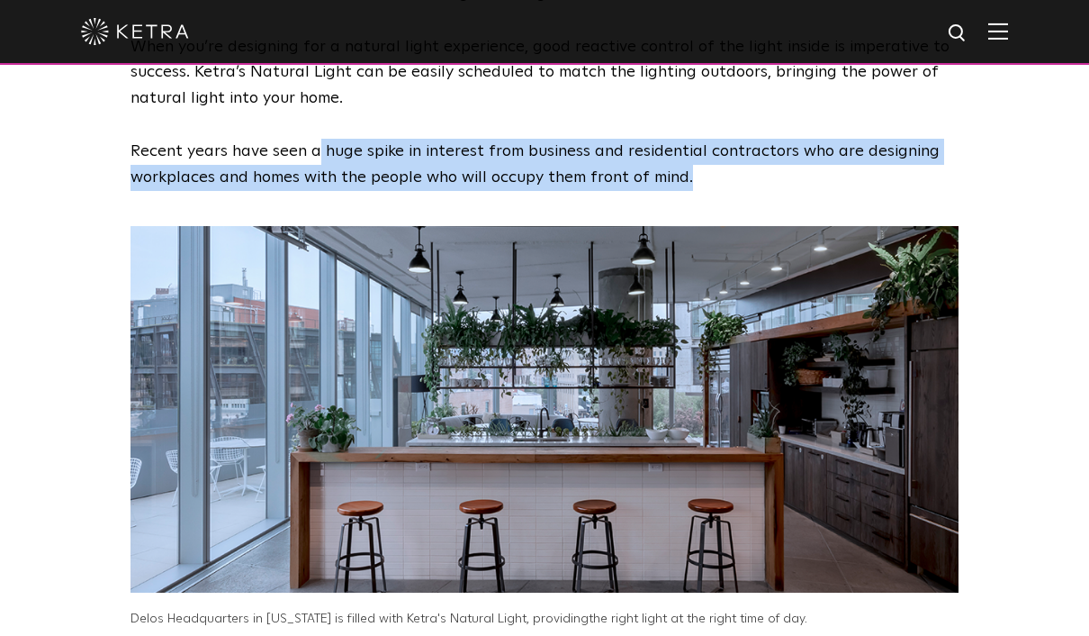
scroll to position [3522, 0]
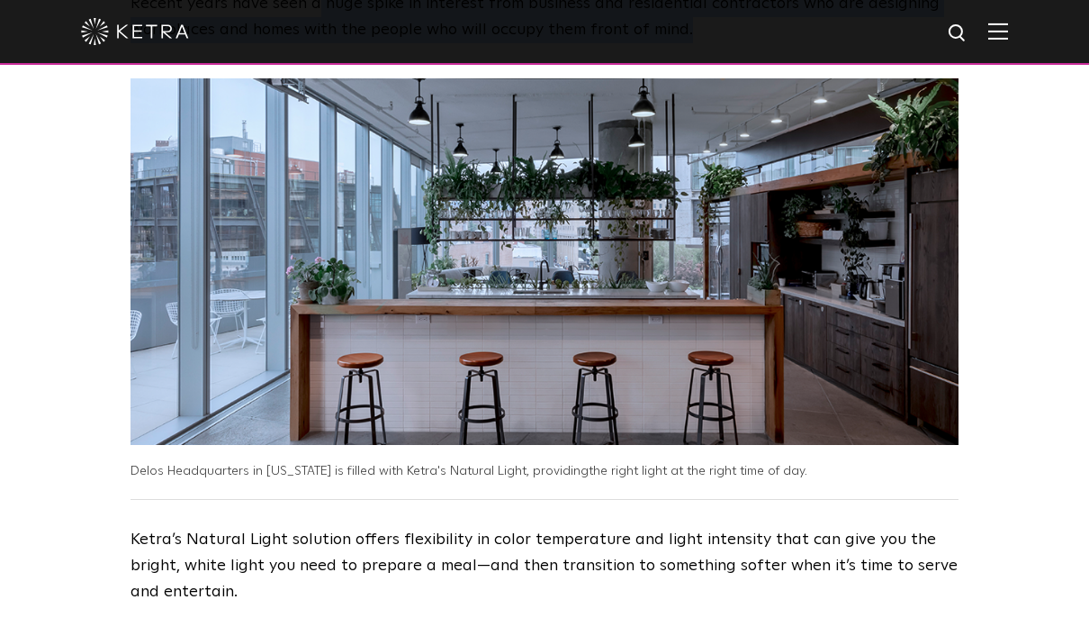
drag, startPoint x: 365, startPoint y: 506, endPoint x: 357, endPoint y: 549, distance: 43.8
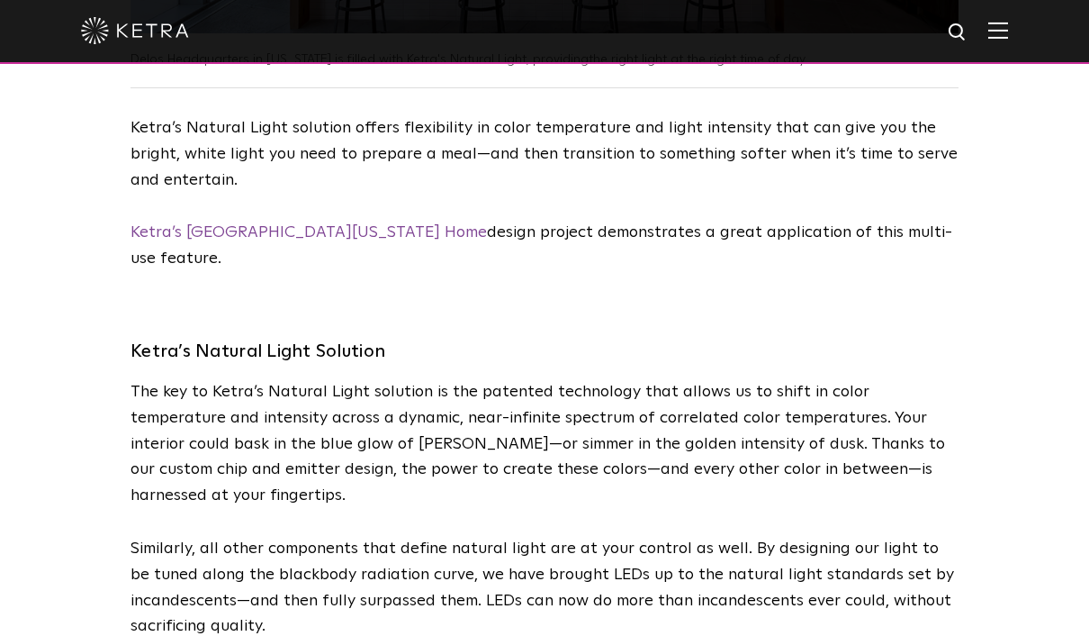
scroll to position [3934, 0]
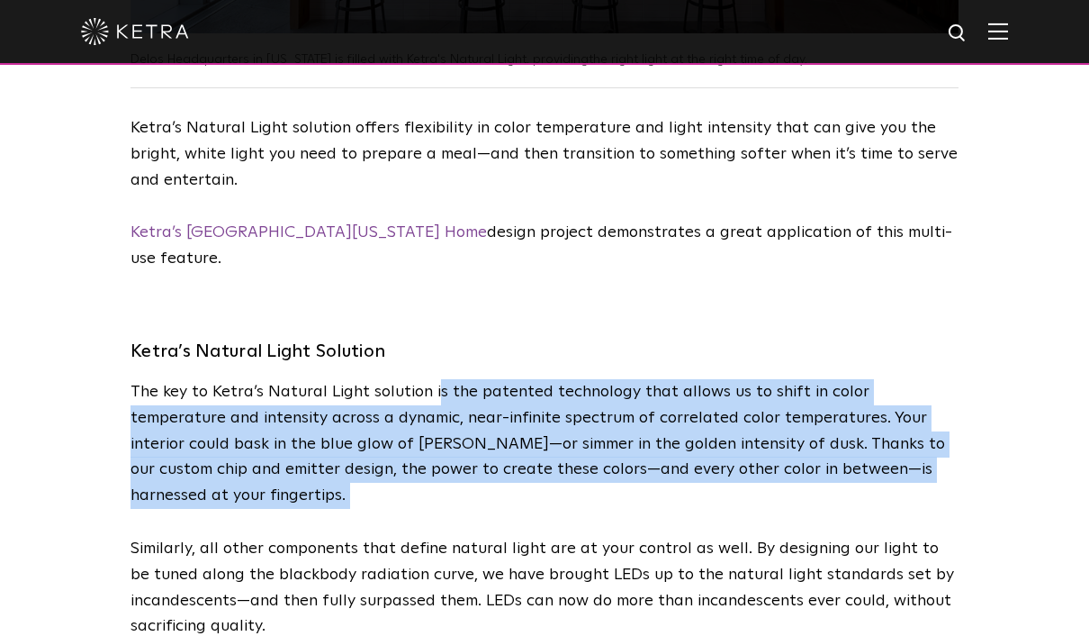
drag, startPoint x: 433, startPoint y: 330, endPoint x: -1, endPoint y: -3935, distance: 4286.9
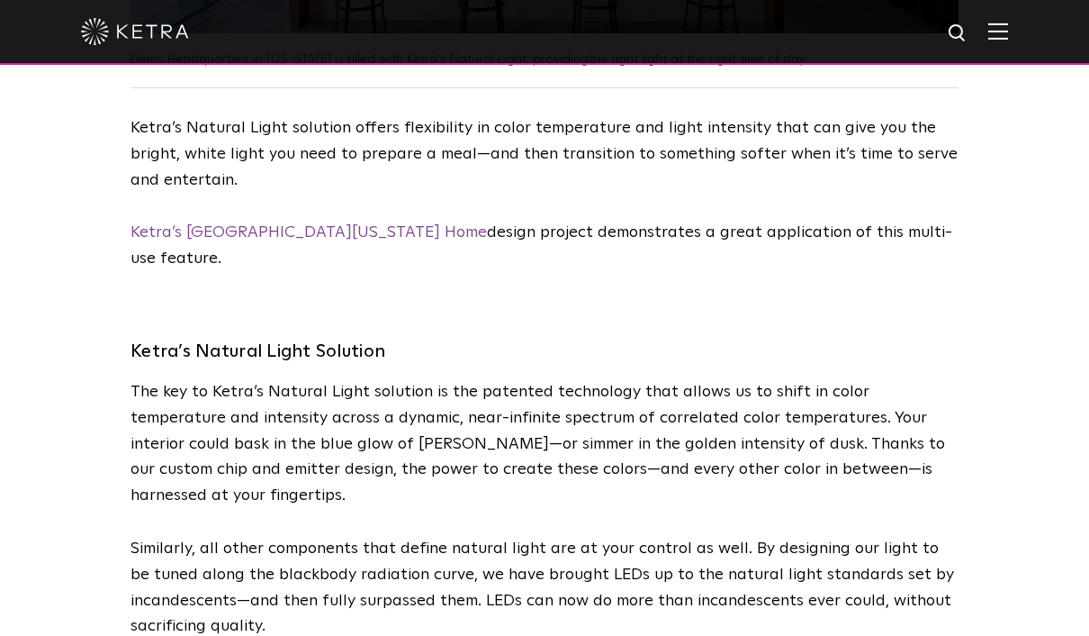
click at [287, 536] on p "Similarly, all other components that define natural light are at your control a…" at bounding box center [545, 588] width 828 height 104
drag, startPoint x: 287, startPoint y: 479, endPoint x: 441, endPoint y: 479, distance: 153.9
click at [441, 536] on p "Similarly, all other components that define natural light are at your control a…" at bounding box center [545, 588] width 828 height 104
copy p "blackbody radiation curve"
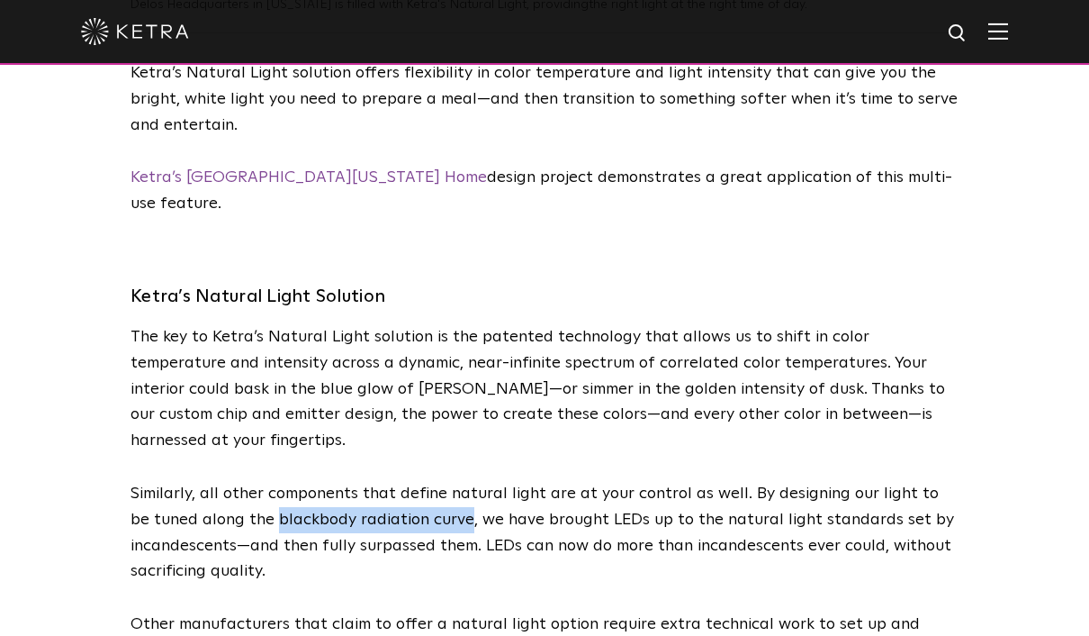
scroll to position [4069, 0]
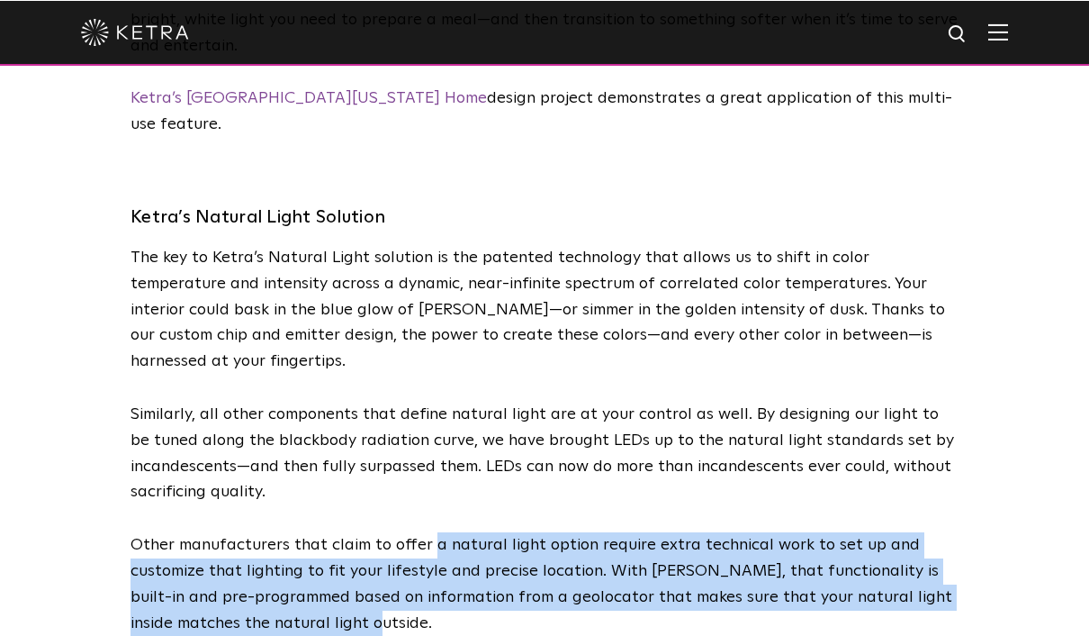
drag, startPoint x: 429, startPoint y: 452, endPoint x: 426, endPoint y: 527, distance: 74.8
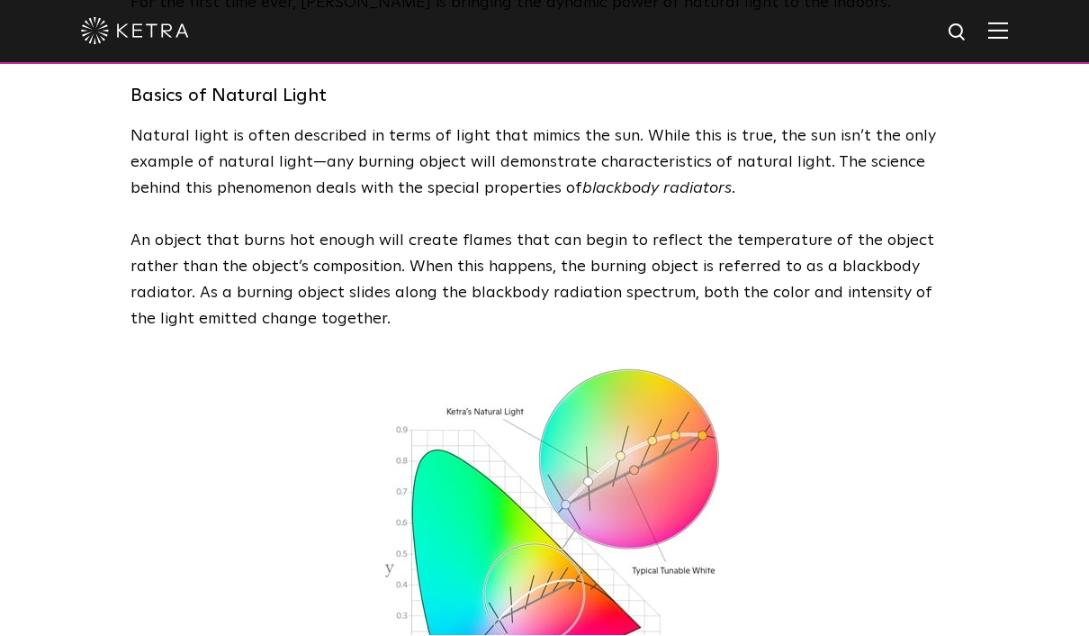
scroll to position [508, 0]
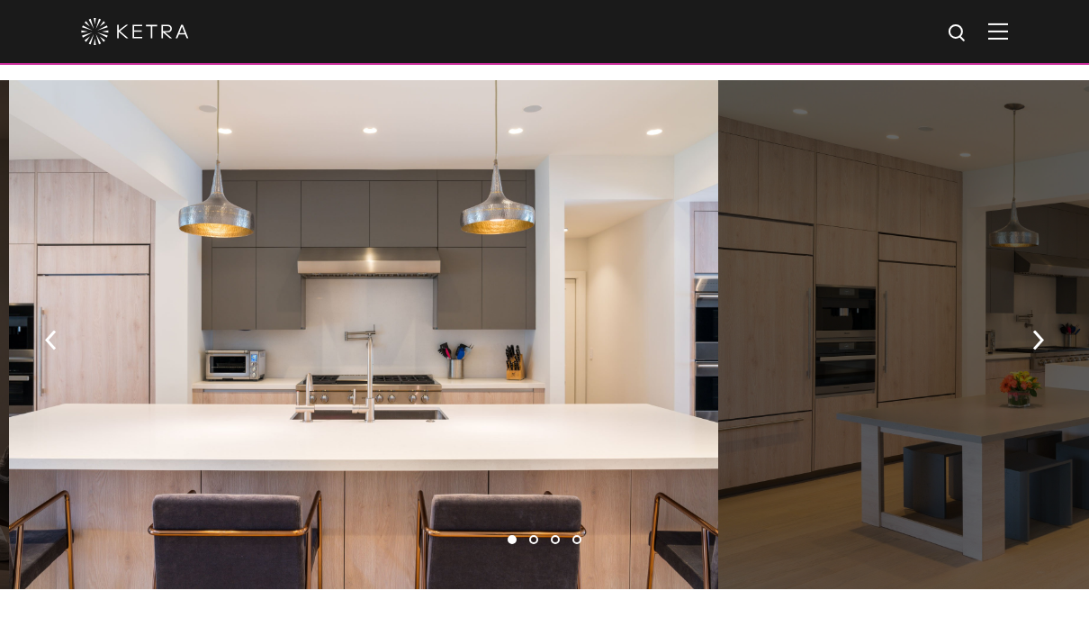
scroll to position [958, 0]
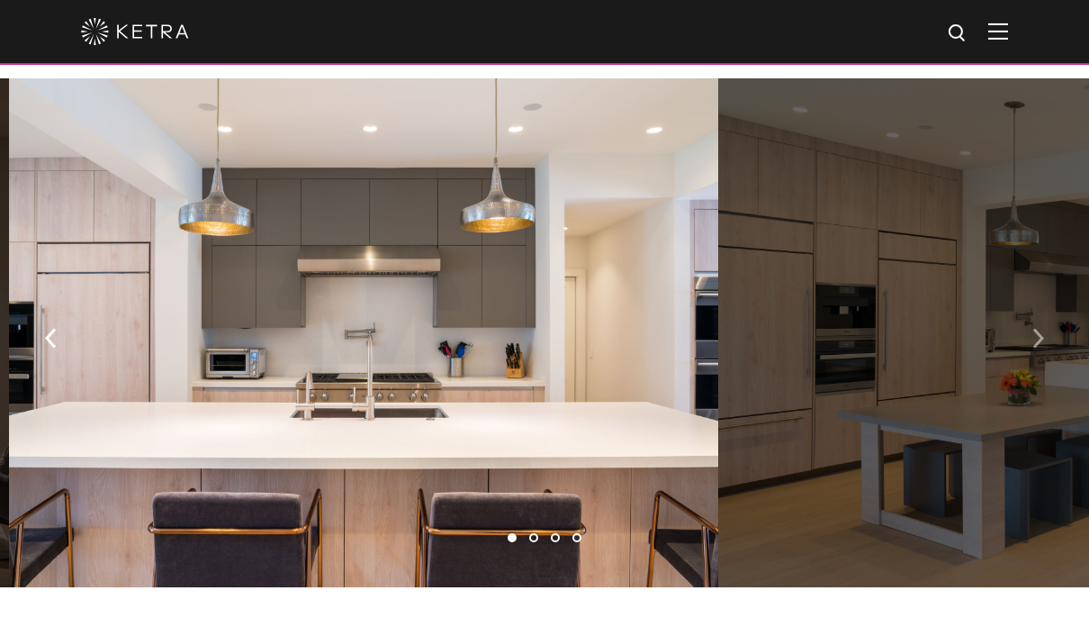
click at [1040, 353] on button "button" at bounding box center [1038, 337] width 39 height 62
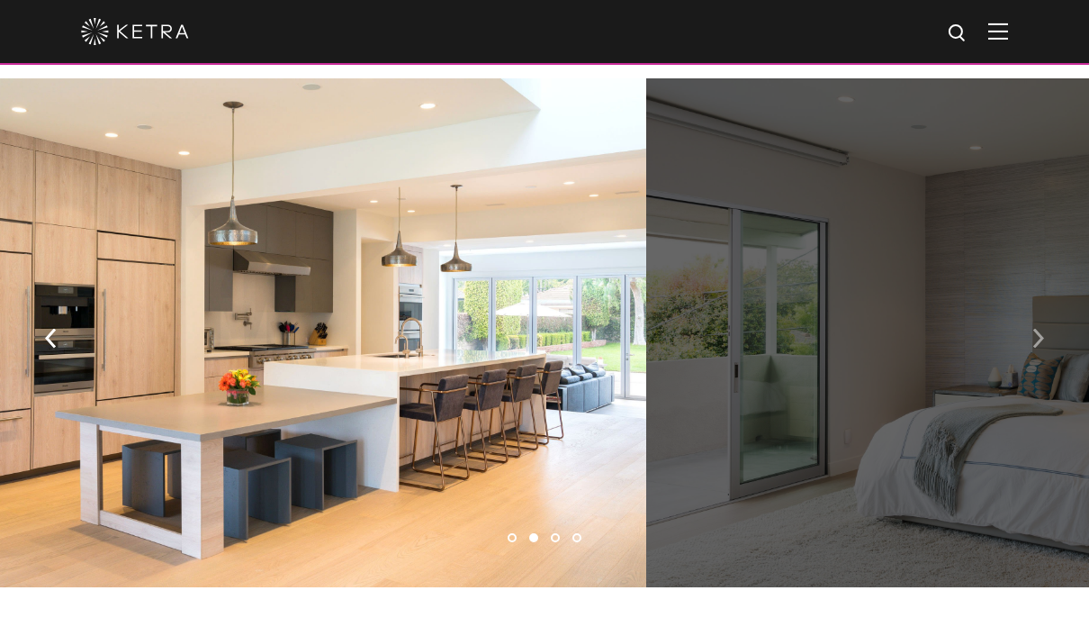
click at [1040, 354] on button "button" at bounding box center [1038, 337] width 39 height 62
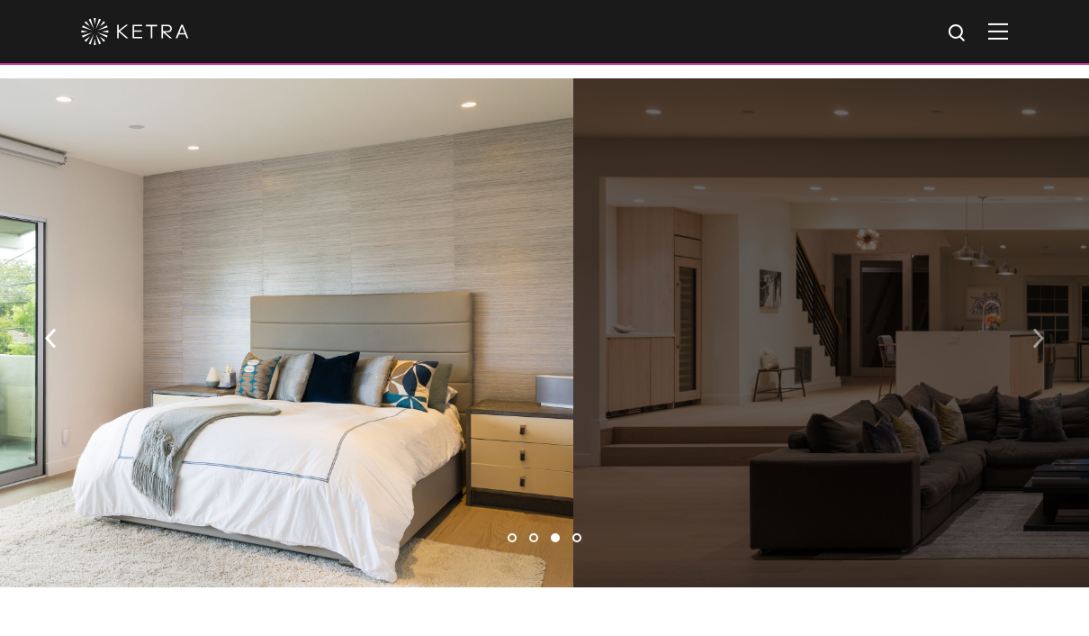
click at [1040, 354] on button "button" at bounding box center [1038, 337] width 39 height 62
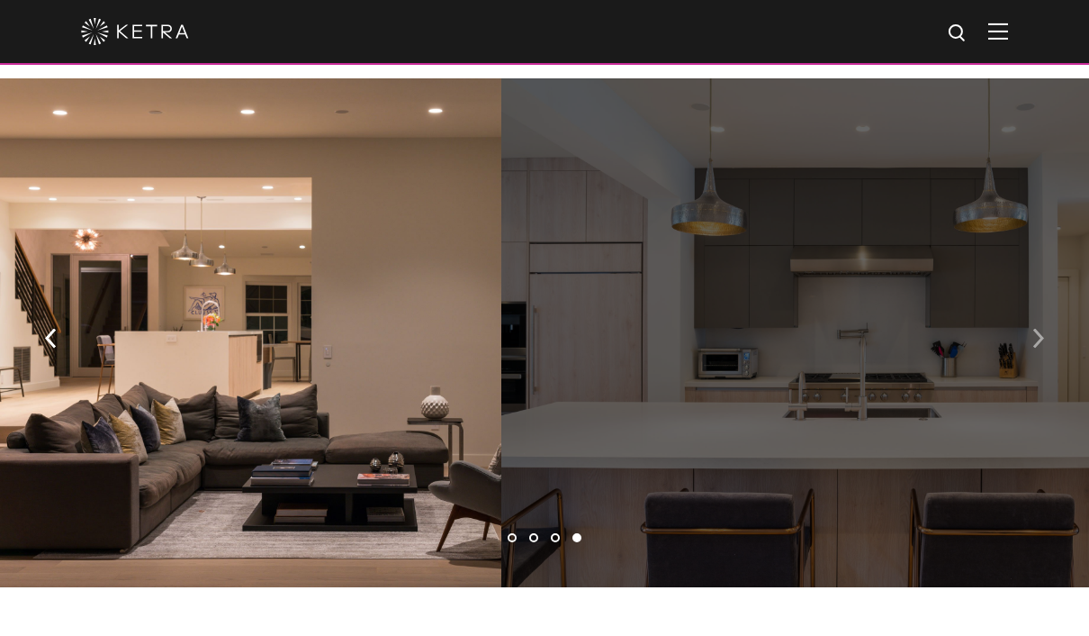
click at [1040, 353] on button "button" at bounding box center [1038, 337] width 39 height 62
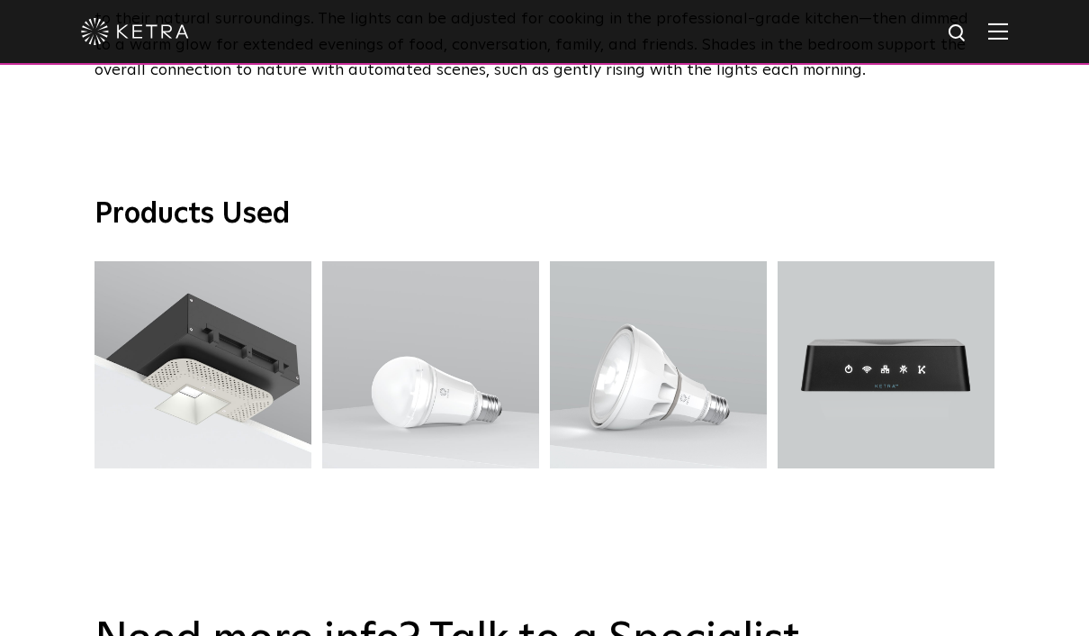
scroll to position [2815, 0]
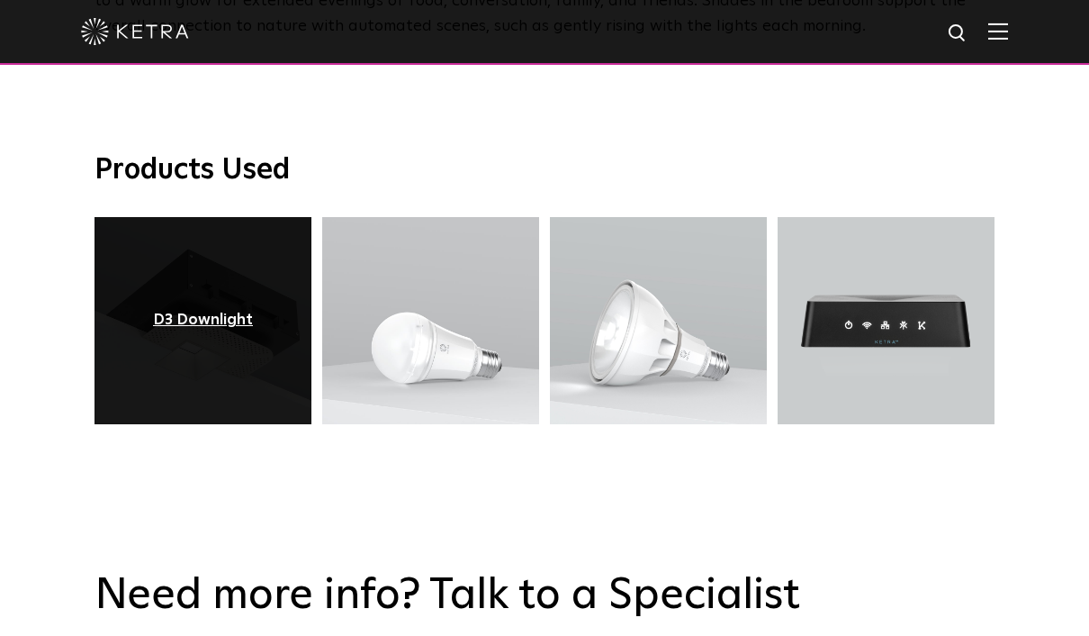
click at [215, 329] on div "D3 Downlight" at bounding box center [203, 320] width 100 height 18
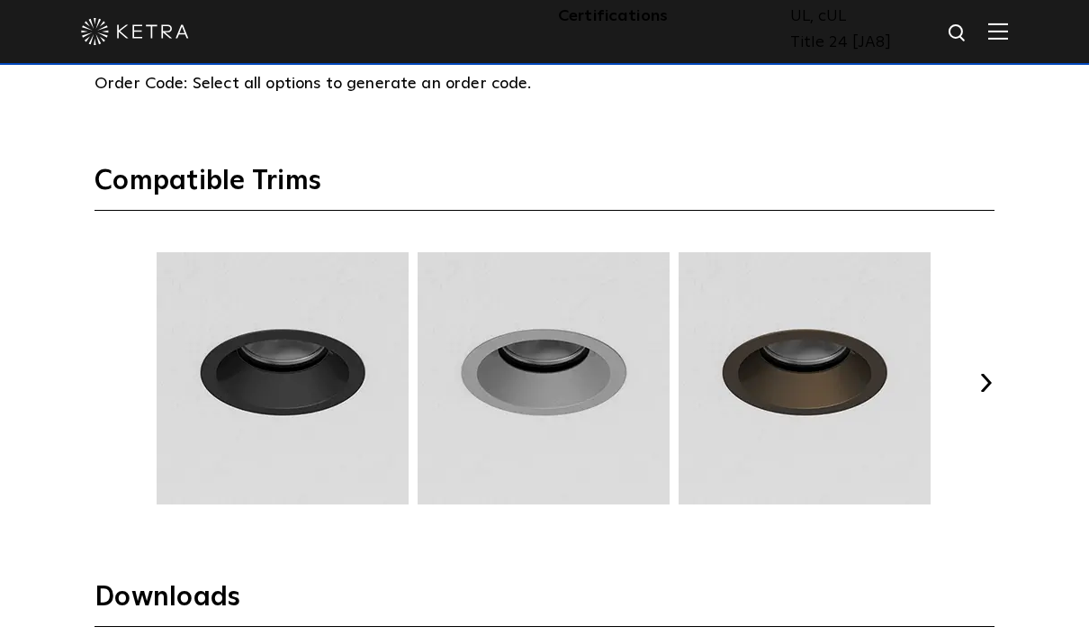
scroll to position [2258, 0]
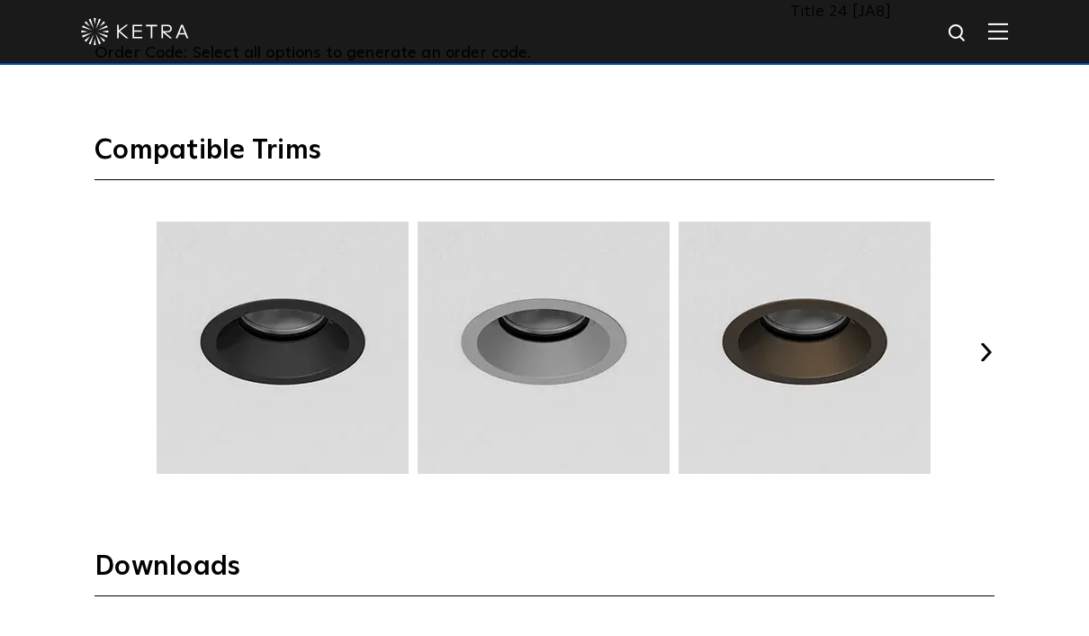
click at [983, 361] on button "Next" at bounding box center [986, 352] width 18 height 18
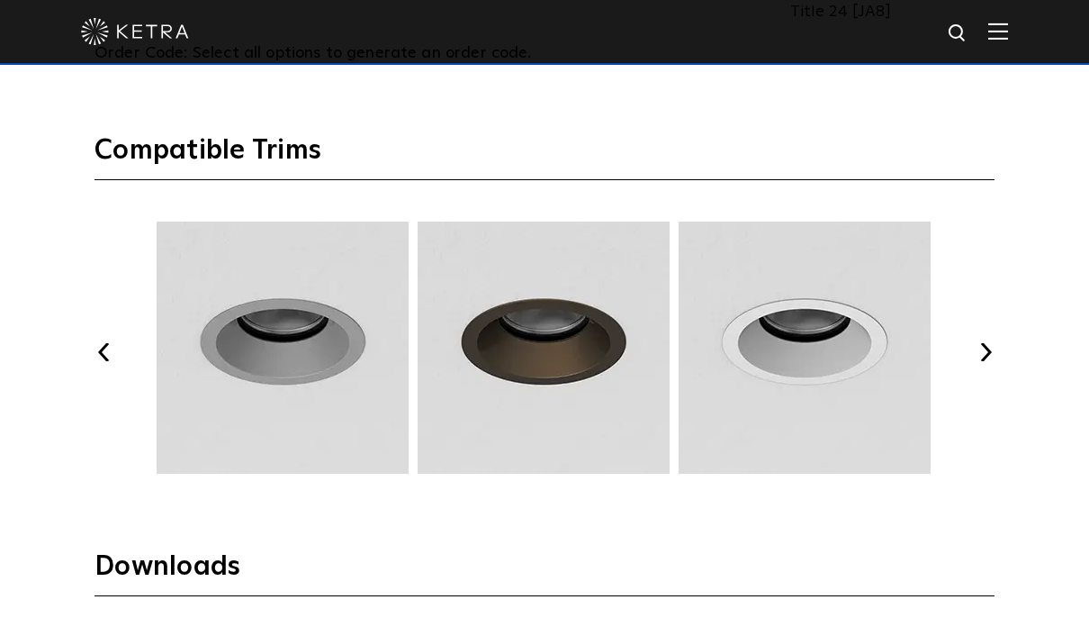
click at [983, 361] on button "Next" at bounding box center [986, 352] width 18 height 18
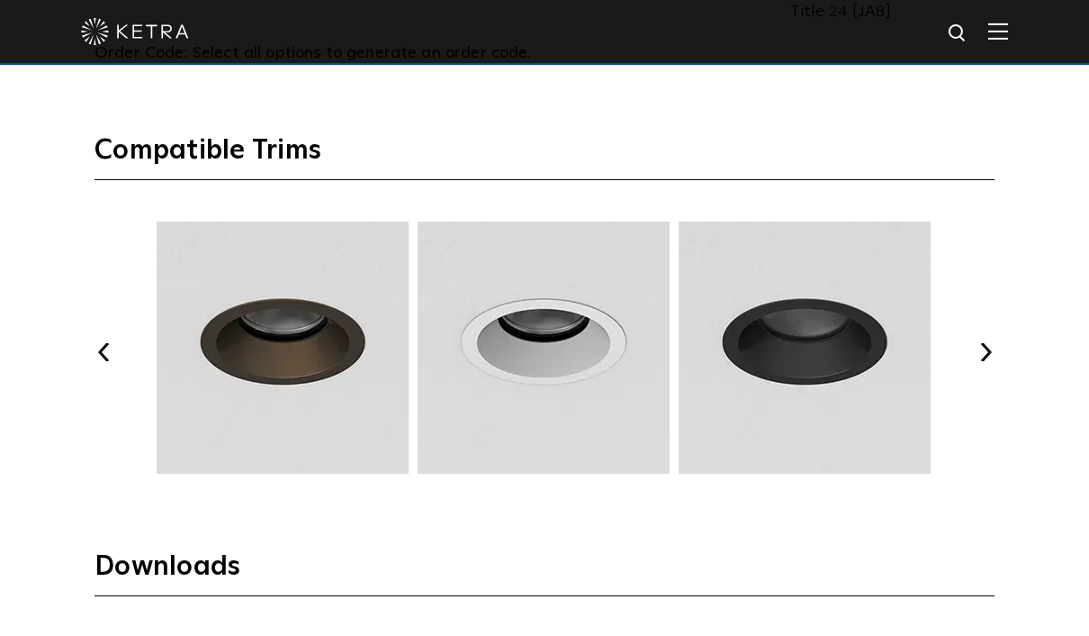
click at [983, 361] on button "Next" at bounding box center [986, 352] width 18 height 18
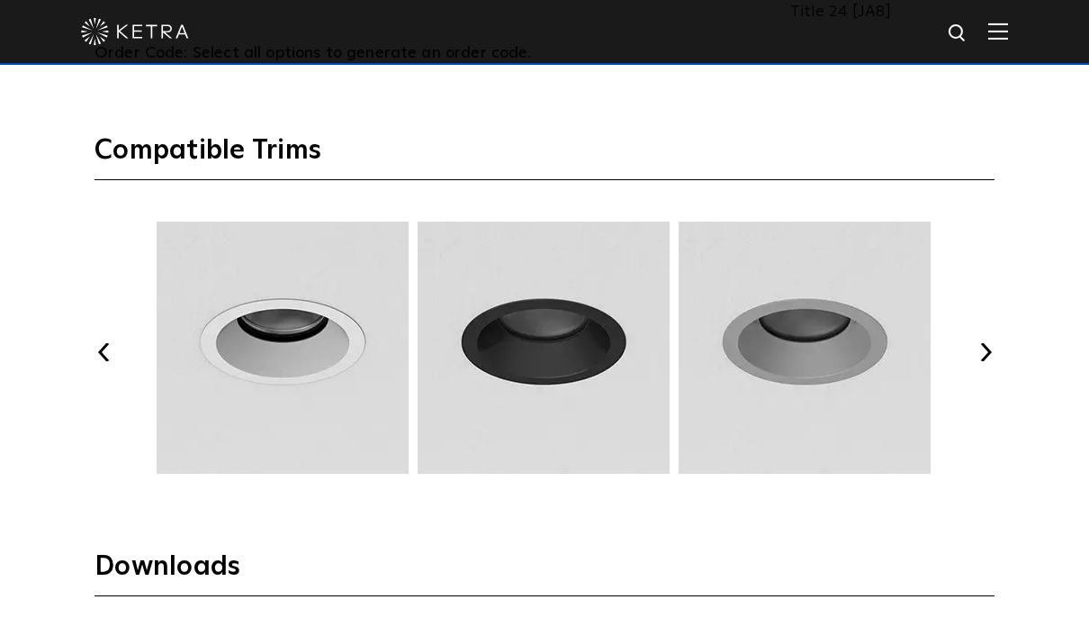
click at [983, 361] on button "Next" at bounding box center [986, 352] width 18 height 18
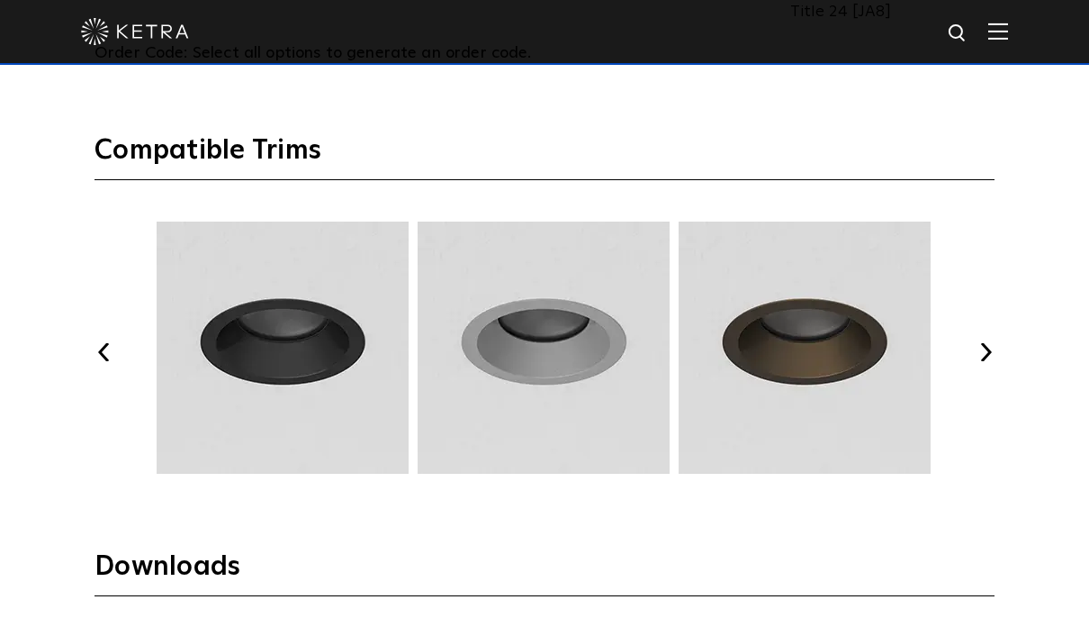
click at [983, 361] on button "Next" at bounding box center [986, 352] width 18 height 18
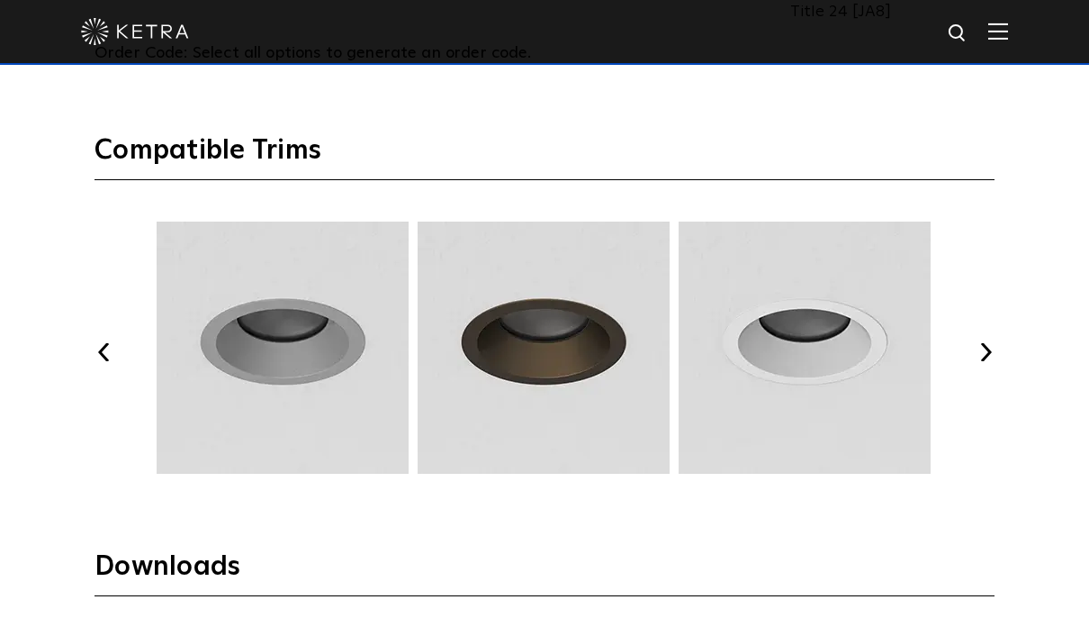
click at [983, 361] on button "Next" at bounding box center [986, 352] width 18 height 18
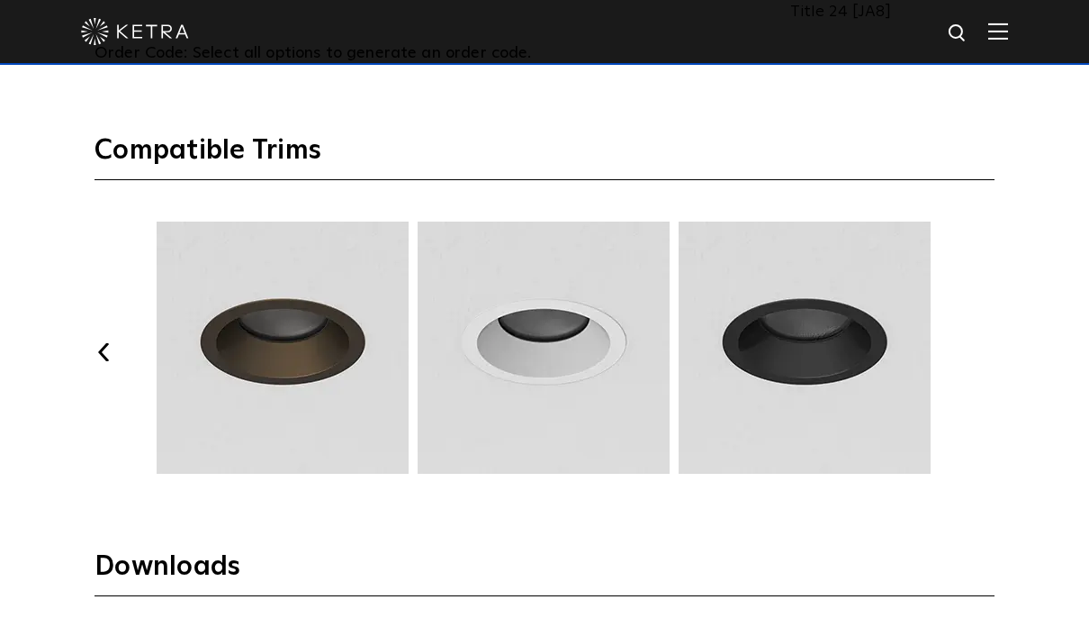
click at [983, 361] on button "Next" at bounding box center [986, 352] width 18 height 18
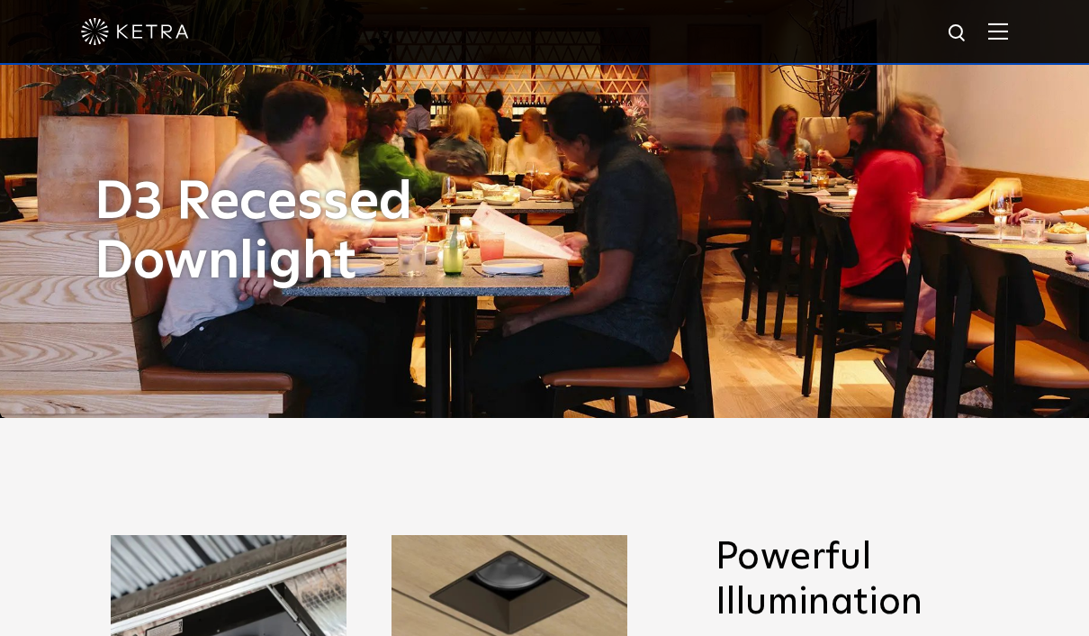
scroll to position [0, 0]
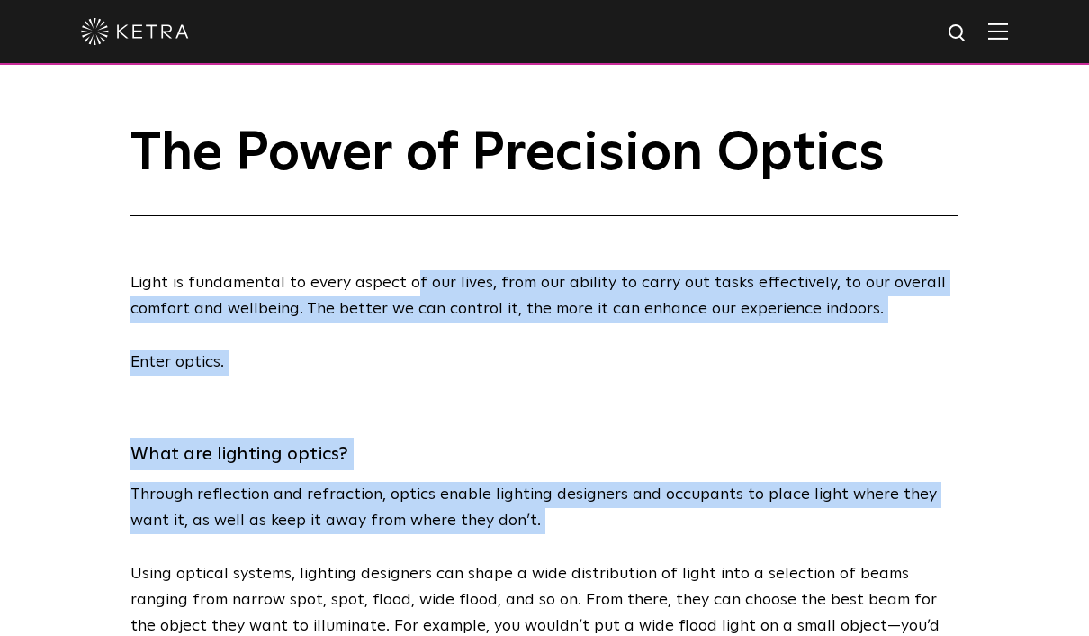
scroll to position [14, 0]
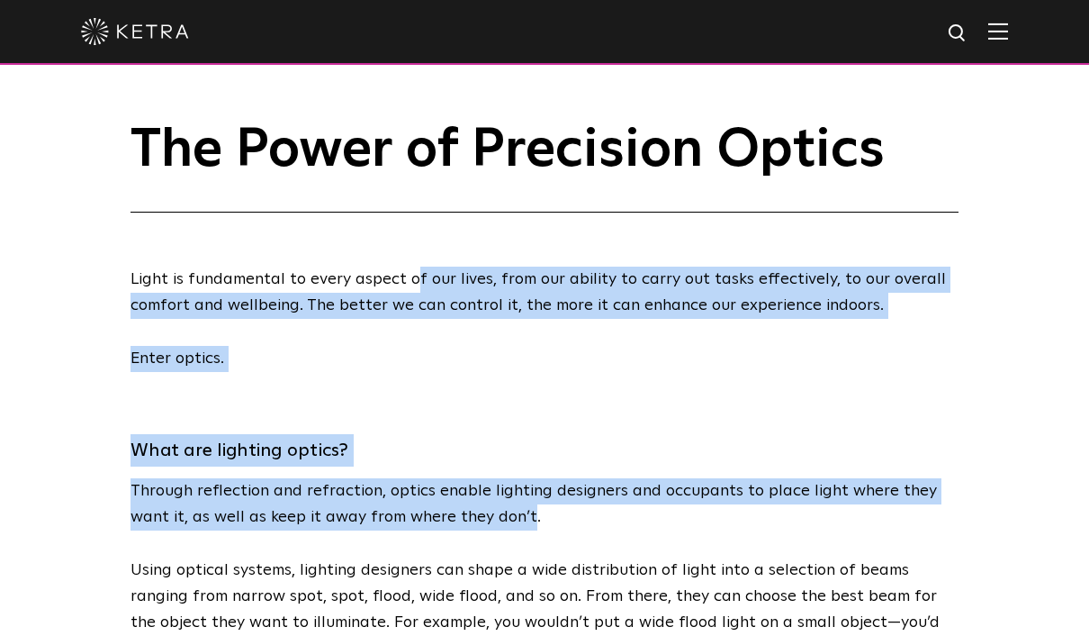
drag, startPoint x: 410, startPoint y: 281, endPoint x: 525, endPoint y: 519, distance: 264.9
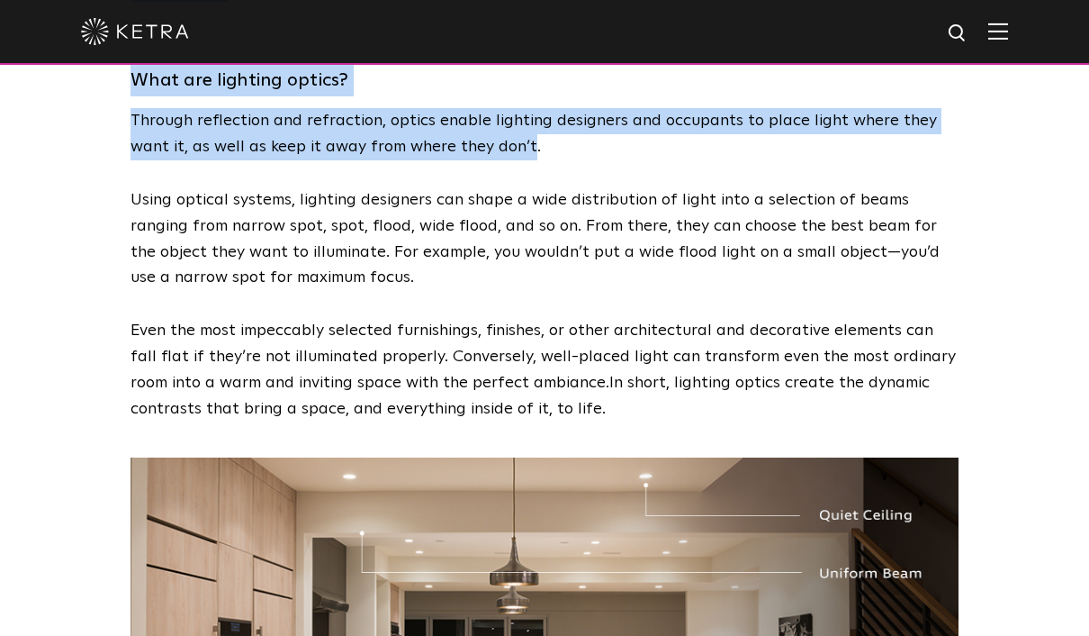
scroll to position [423, 0]
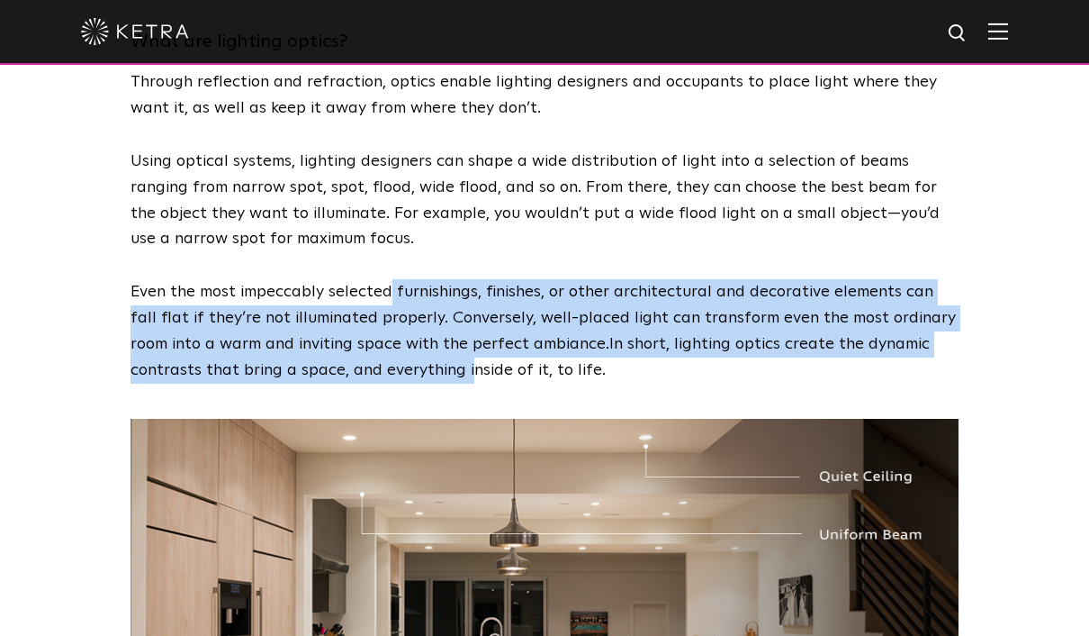
drag, startPoint x: 387, startPoint y: 284, endPoint x: -1, endPoint y: -424, distance: 807.7
click at [394, 349] on p "Even the most impeccably selected furnishings, finishes, or other architectural…" at bounding box center [545, 331] width 828 height 104
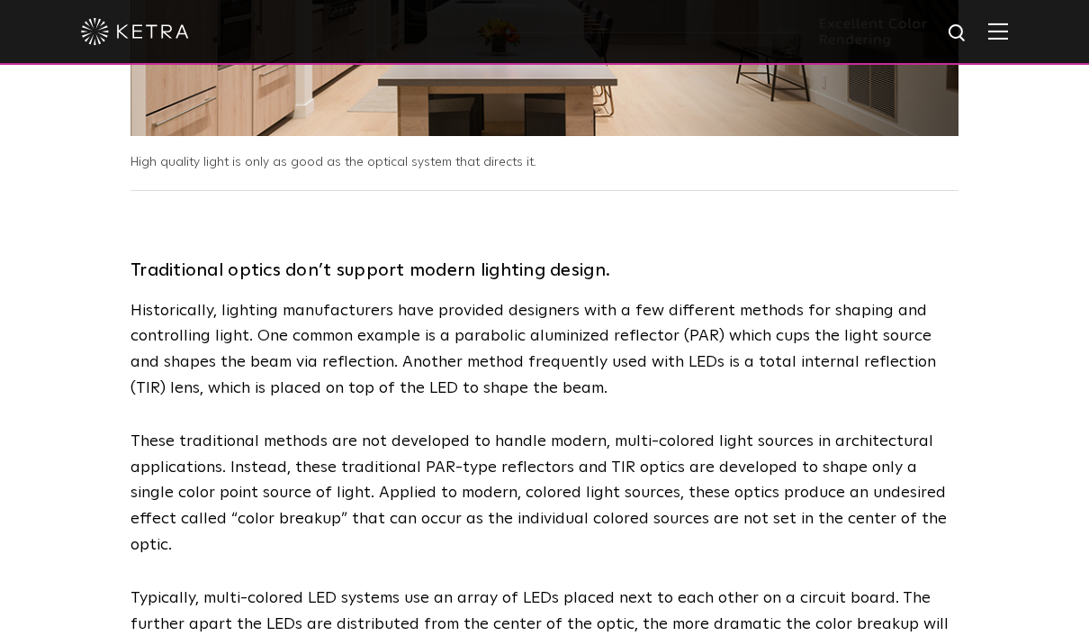
scroll to position [1083, 0]
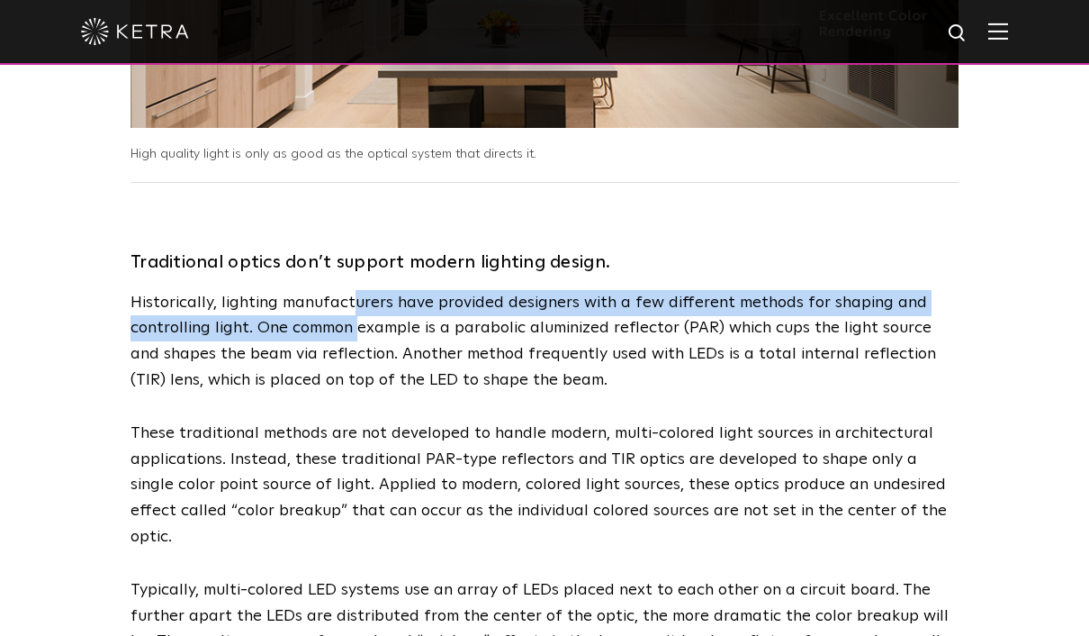
drag, startPoint x: 355, startPoint y: 291, endPoint x: 357, endPoint y: 320, distance: 28.9
click at [357, 320] on p "Historically, lighting manufacturers have provided designers with a few differe…" at bounding box center [545, 342] width 828 height 104
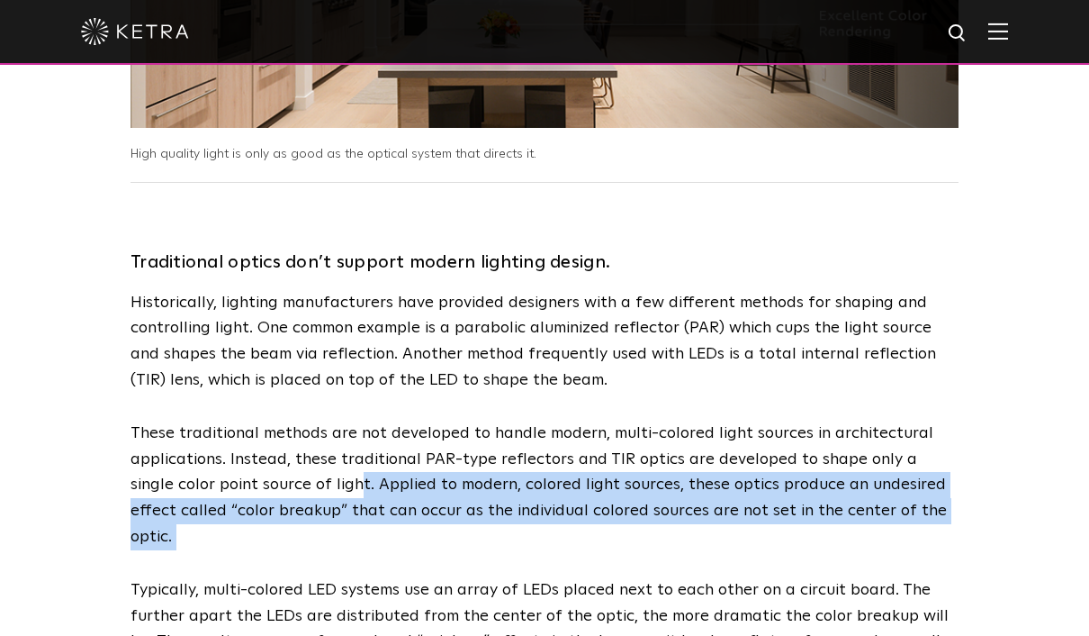
drag, startPoint x: 311, startPoint y: 465, endPoint x: 319, endPoint y: 509, distance: 44.8
click at [319, 509] on div "Traditional optics don’t support modern lighting design. Historically, lighting…" at bounding box center [545, 458] width 828 height 497
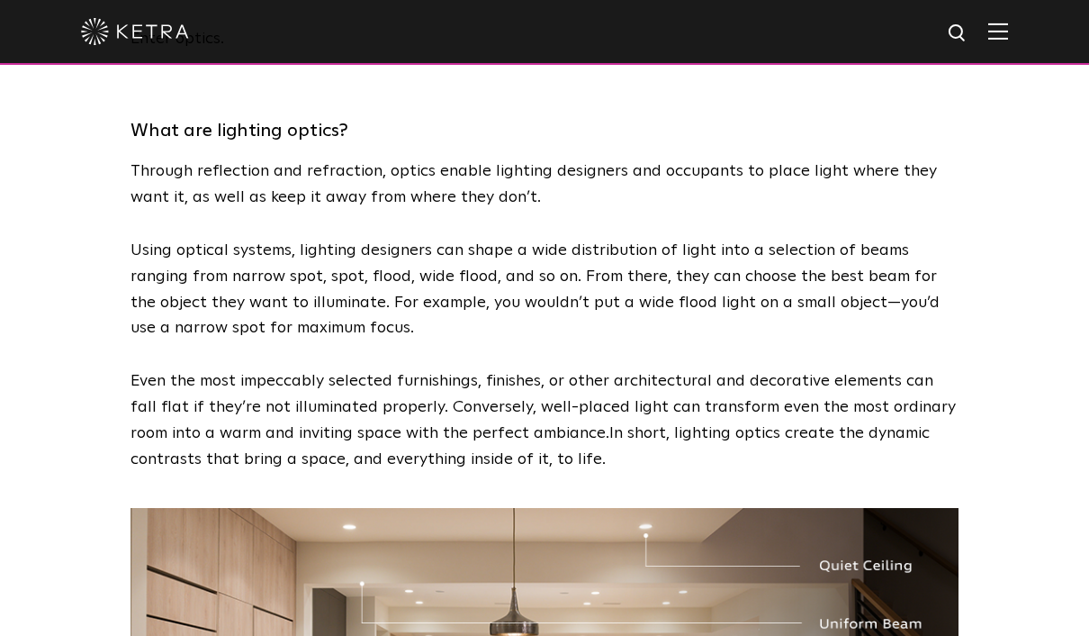
scroll to position [338, 0]
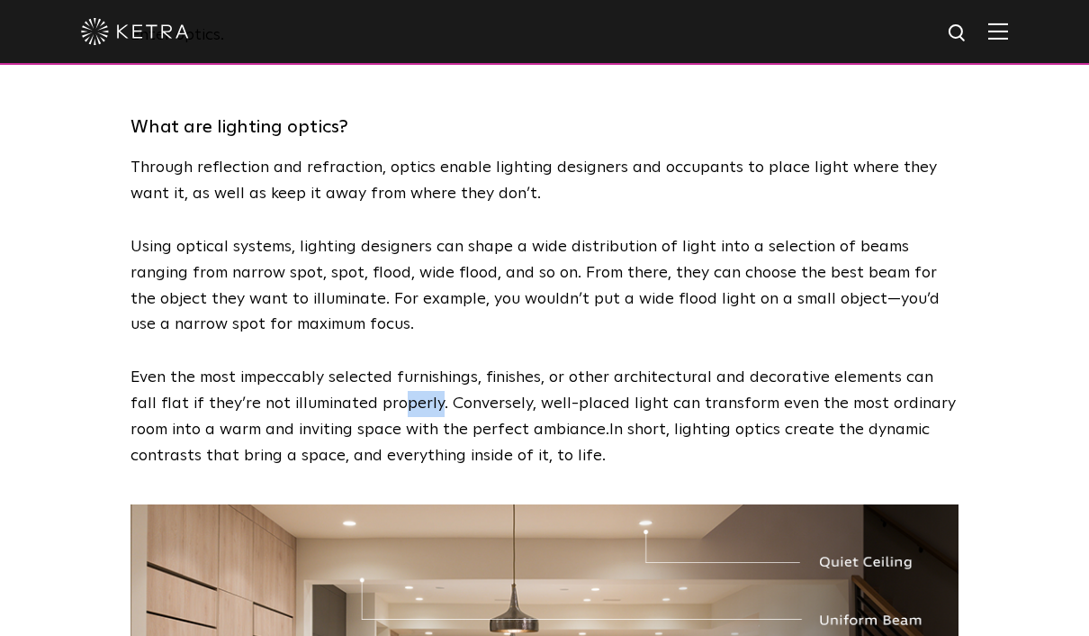
drag, startPoint x: 402, startPoint y: 393, endPoint x: 372, endPoint y: 397, distance: 30.8
click at [372, 397] on p "Even the most impeccably selected furnishings, finishes, or other architectural…" at bounding box center [545, 417] width 828 height 104
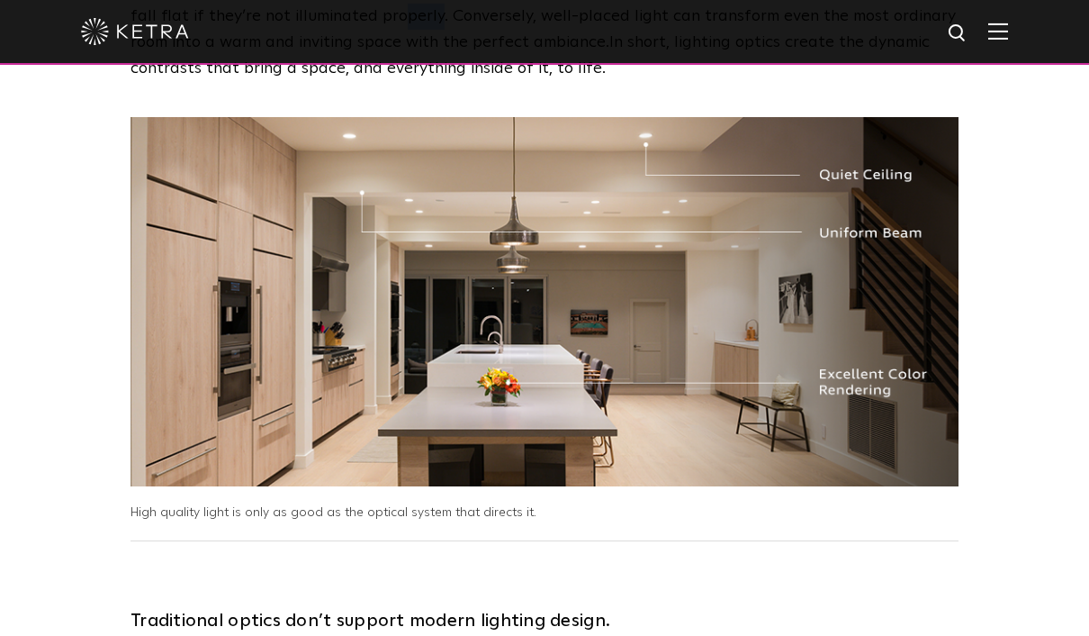
scroll to position [697, 0]
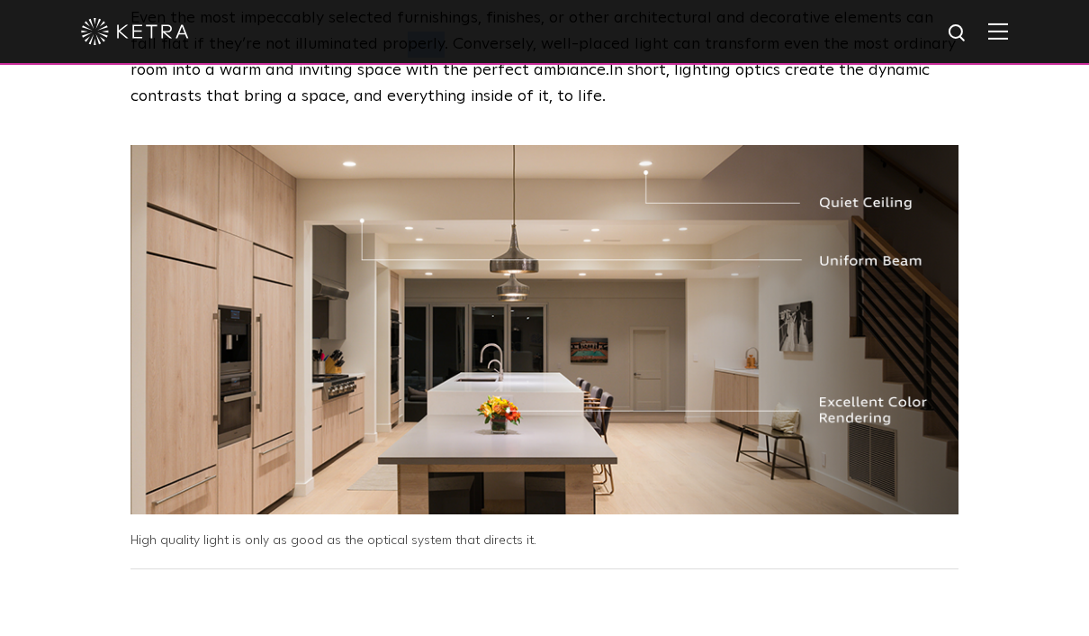
click at [551, 447] on img at bounding box center [545, 329] width 828 height 369
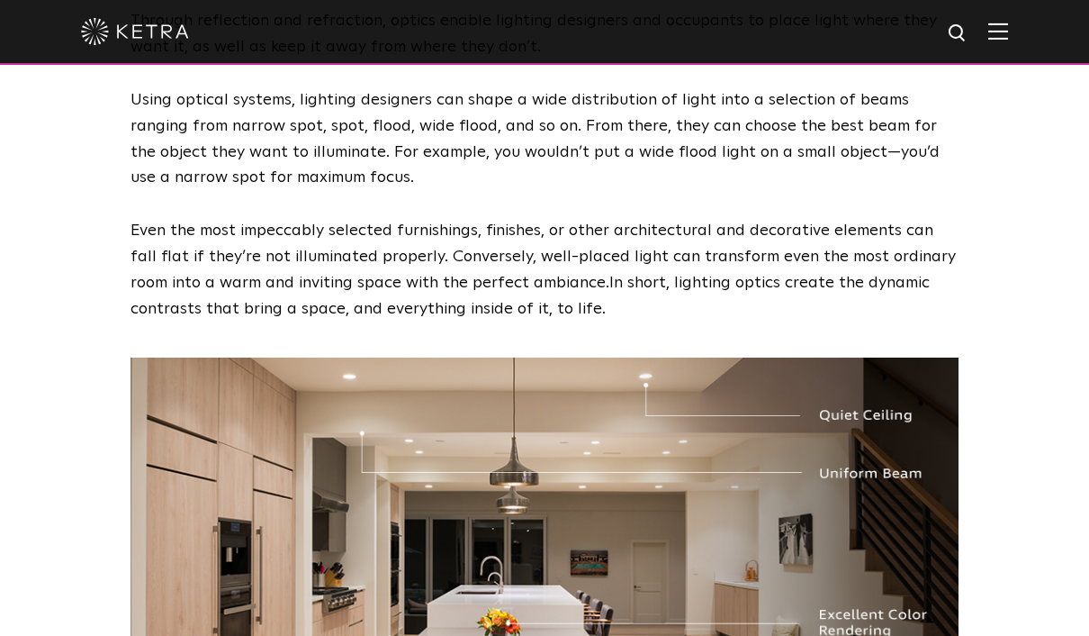
scroll to position [422, 0]
